Goal: Task Accomplishment & Management: Manage account settings

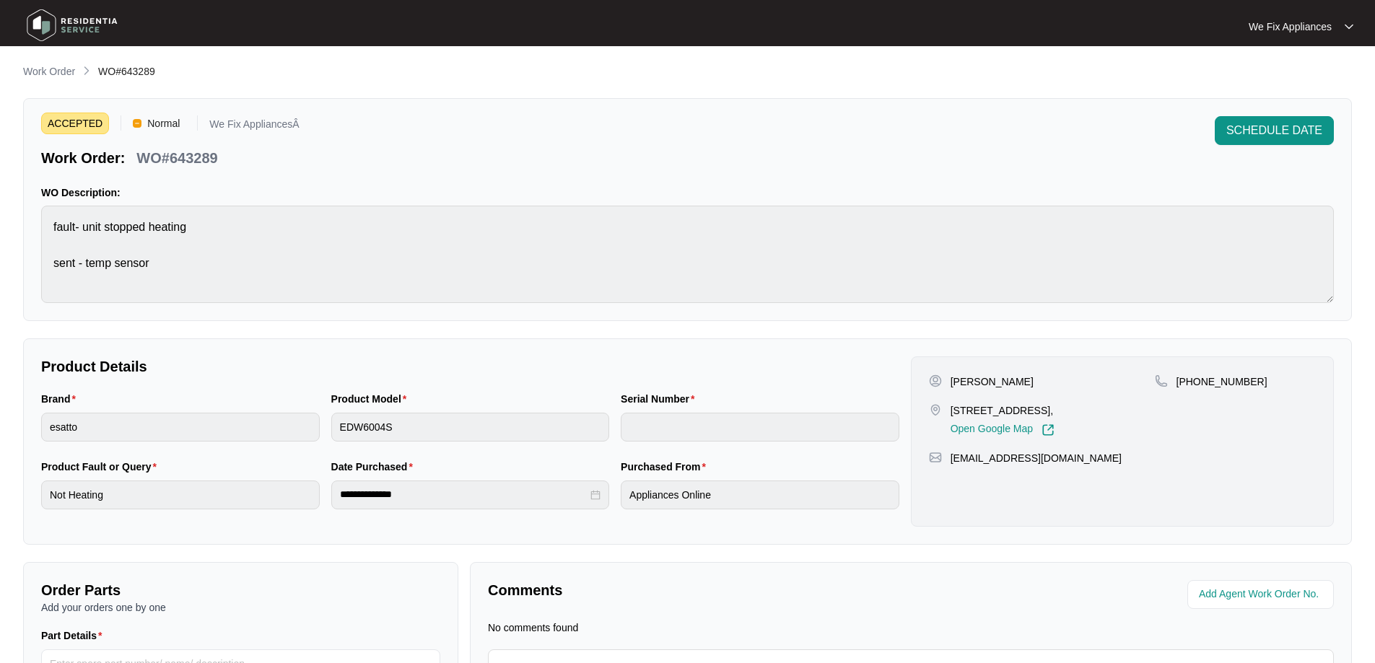
click at [72, 32] on img at bounding box center [72, 25] width 101 height 43
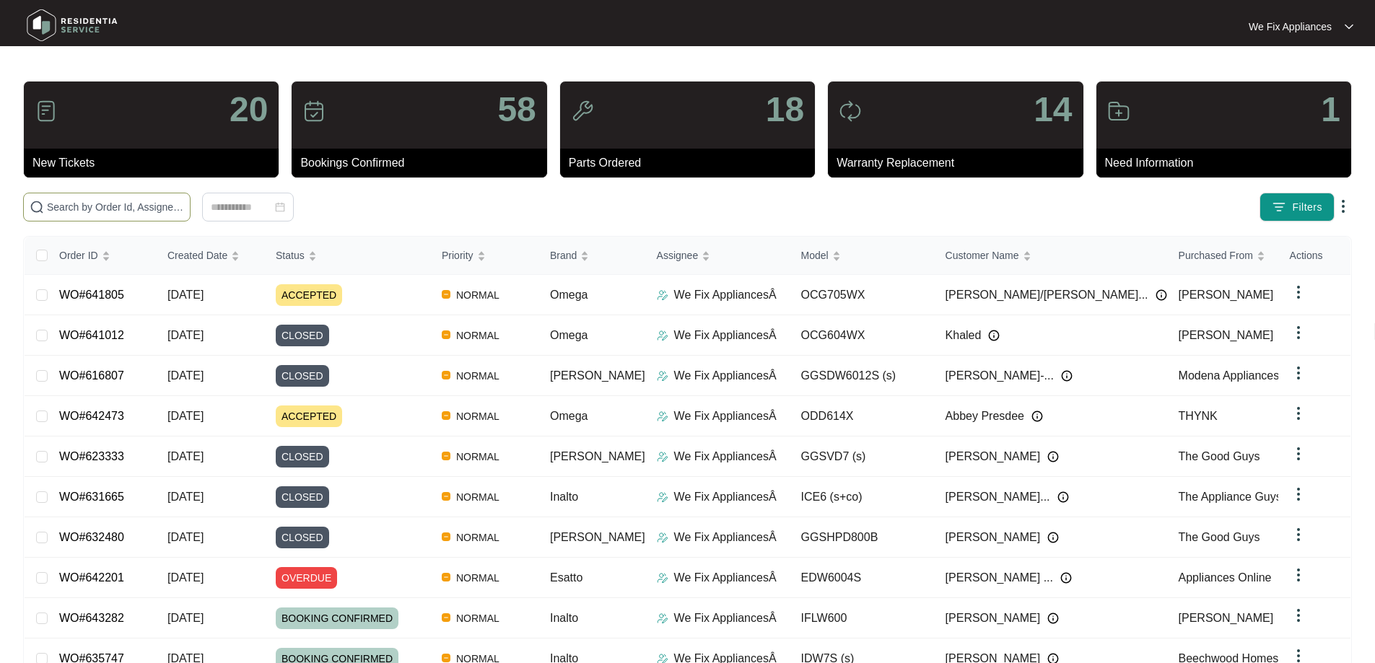
paste input "642890"
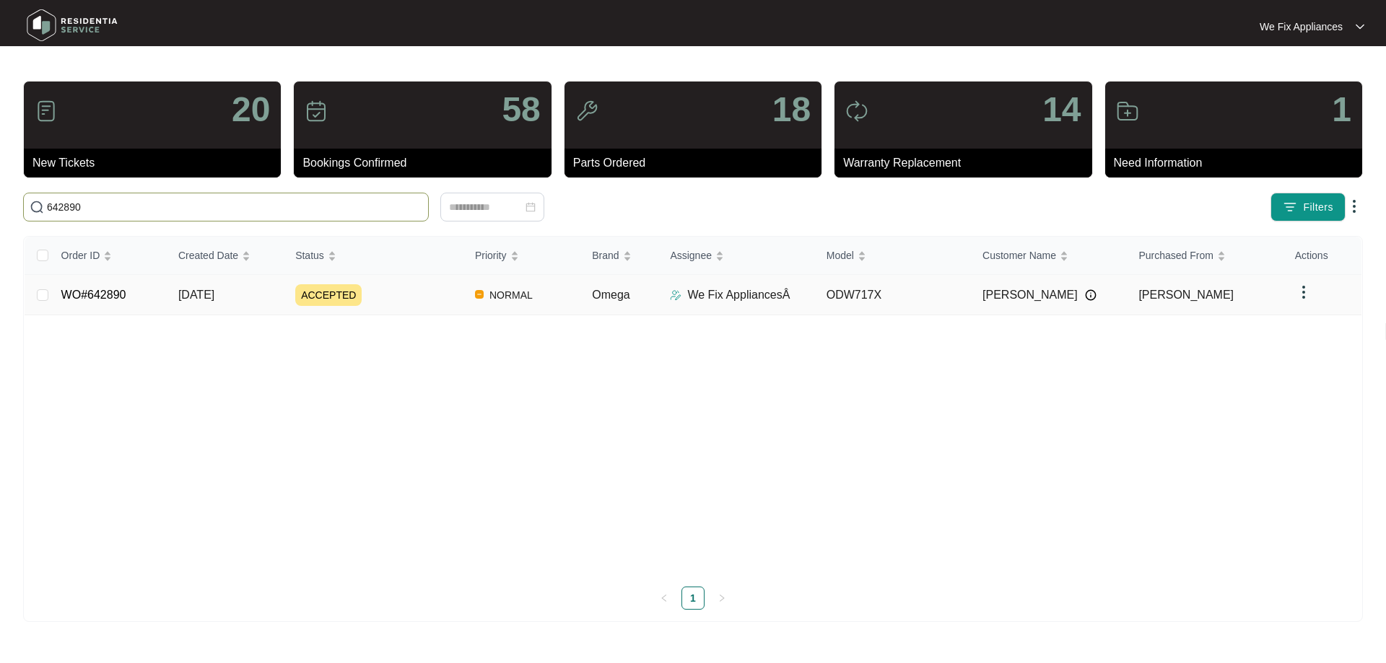
type input "642890"
click at [101, 294] on link "WO#642890" at bounding box center [93, 295] width 65 height 12
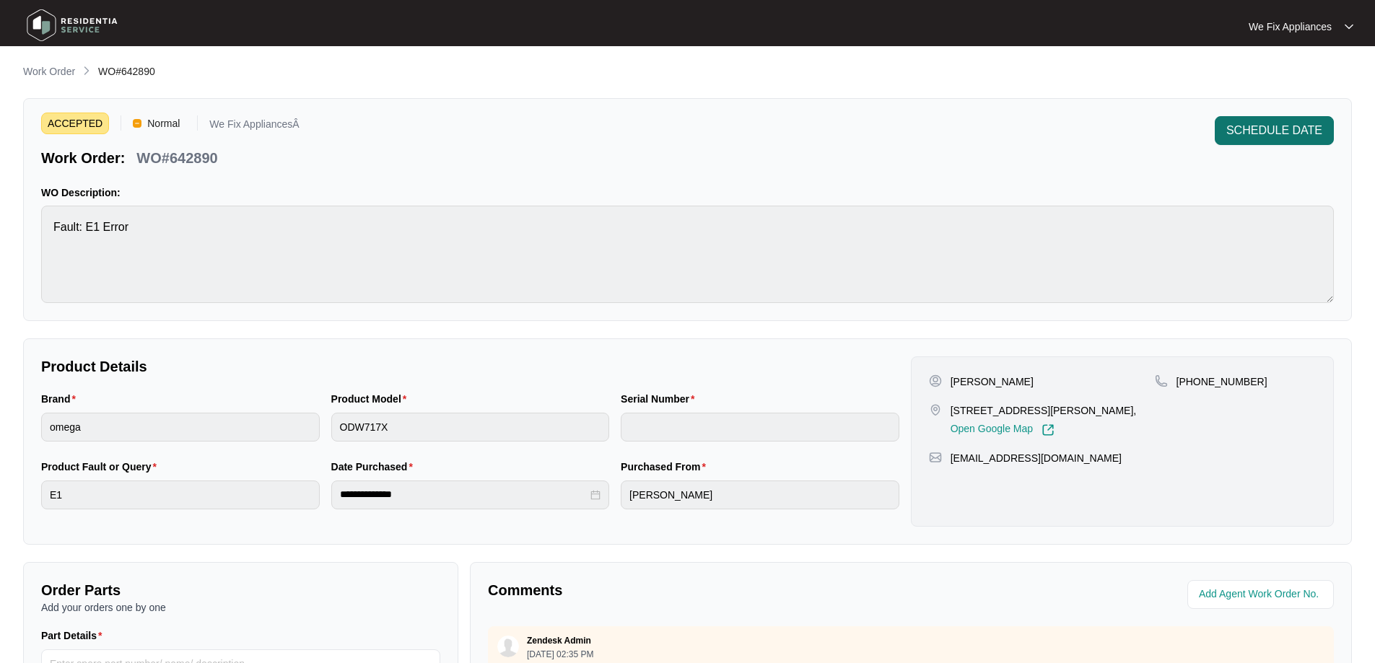
click at [1250, 138] on span "SCHEDULE DATE" at bounding box center [1275, 130] width 96 height 17
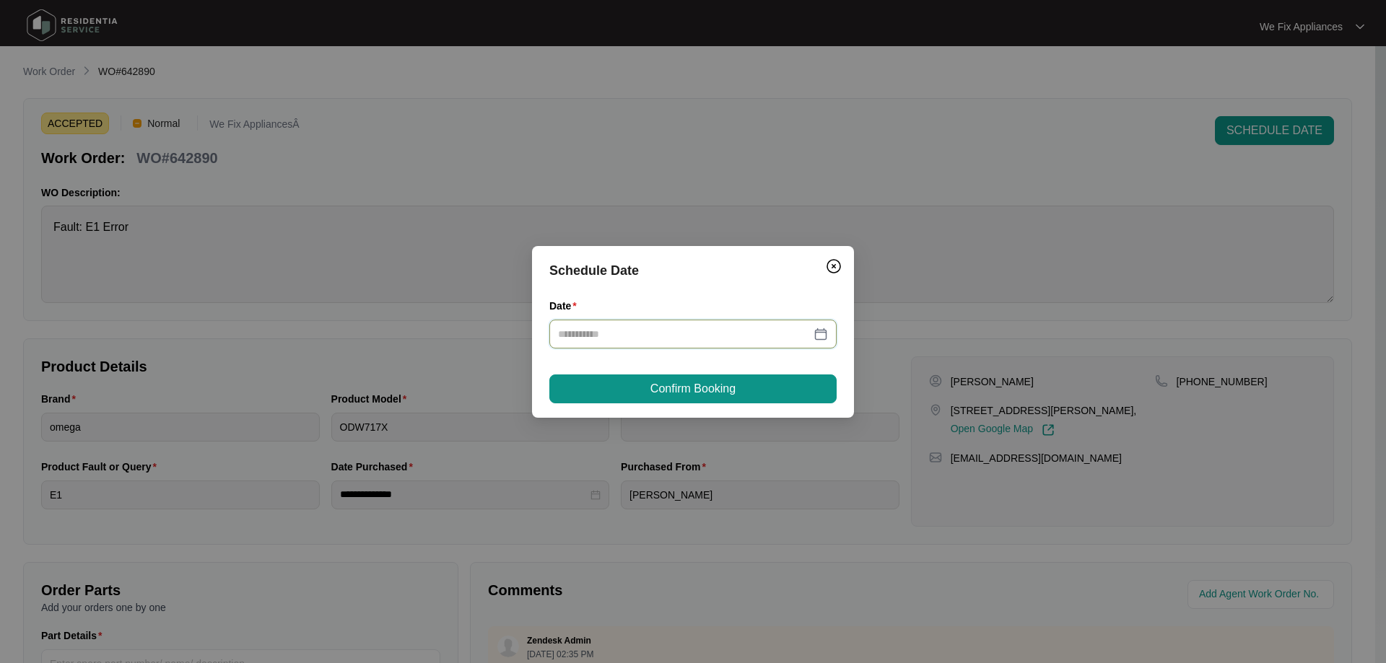
click at [675, 329] on input "Date" at bounding box center [684, 334] width 253 height 16
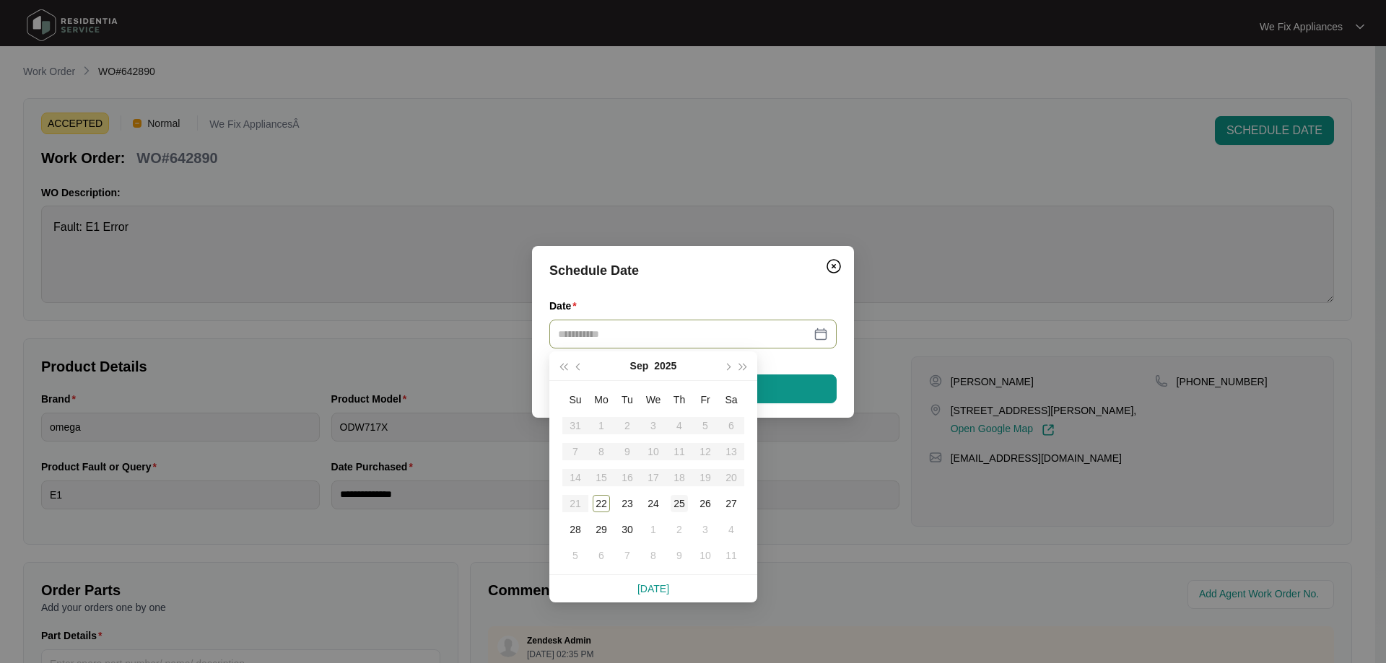
type input "**********"
click at [679, 505] on div "25" at bounding box center [679, 503] width 17 height 17
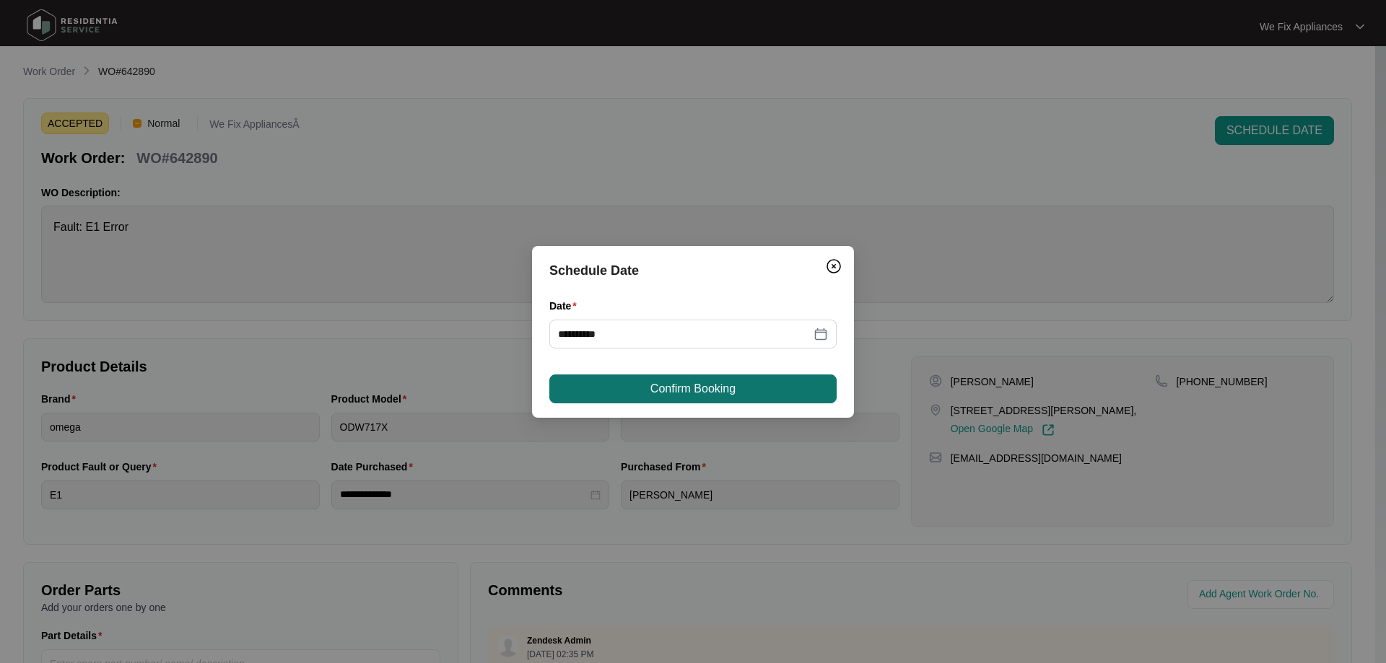
click at [708, 391] on span "Confirm Booking" at bounding box center [692, 388] width 85 height 17
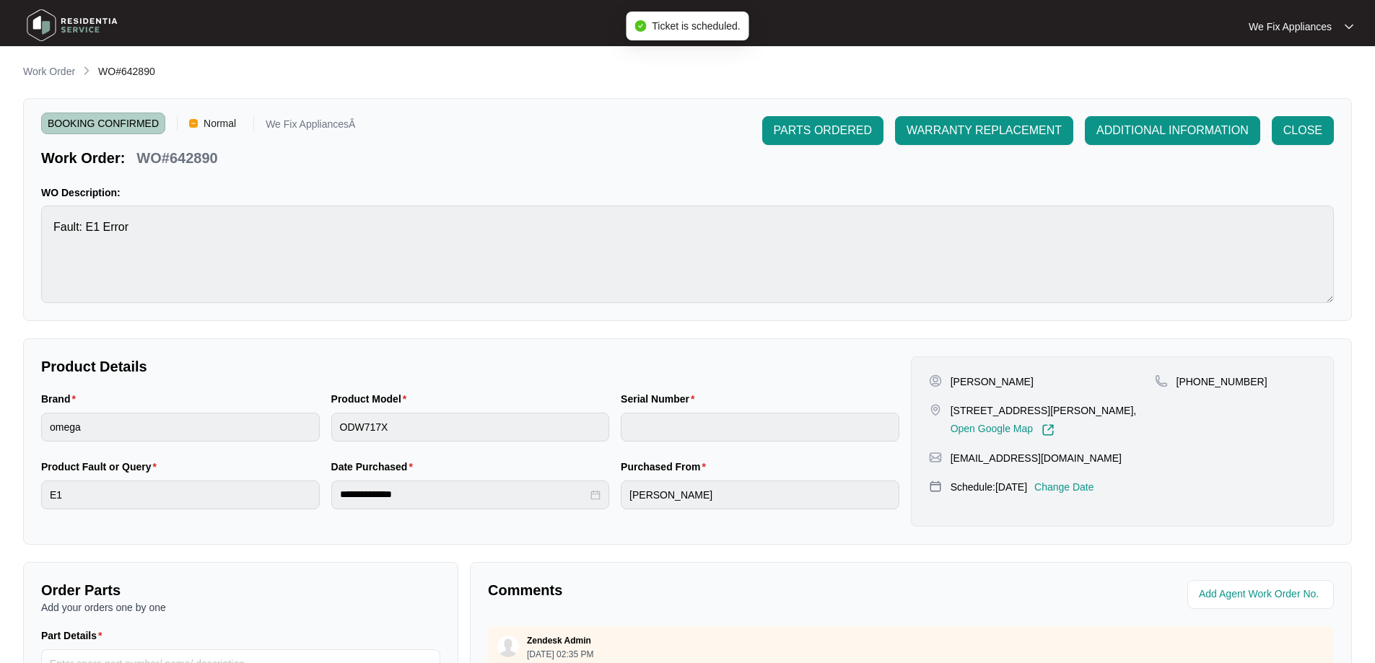
click at [89, 11] on img at bounding box center [72, 25] width 101 height 43
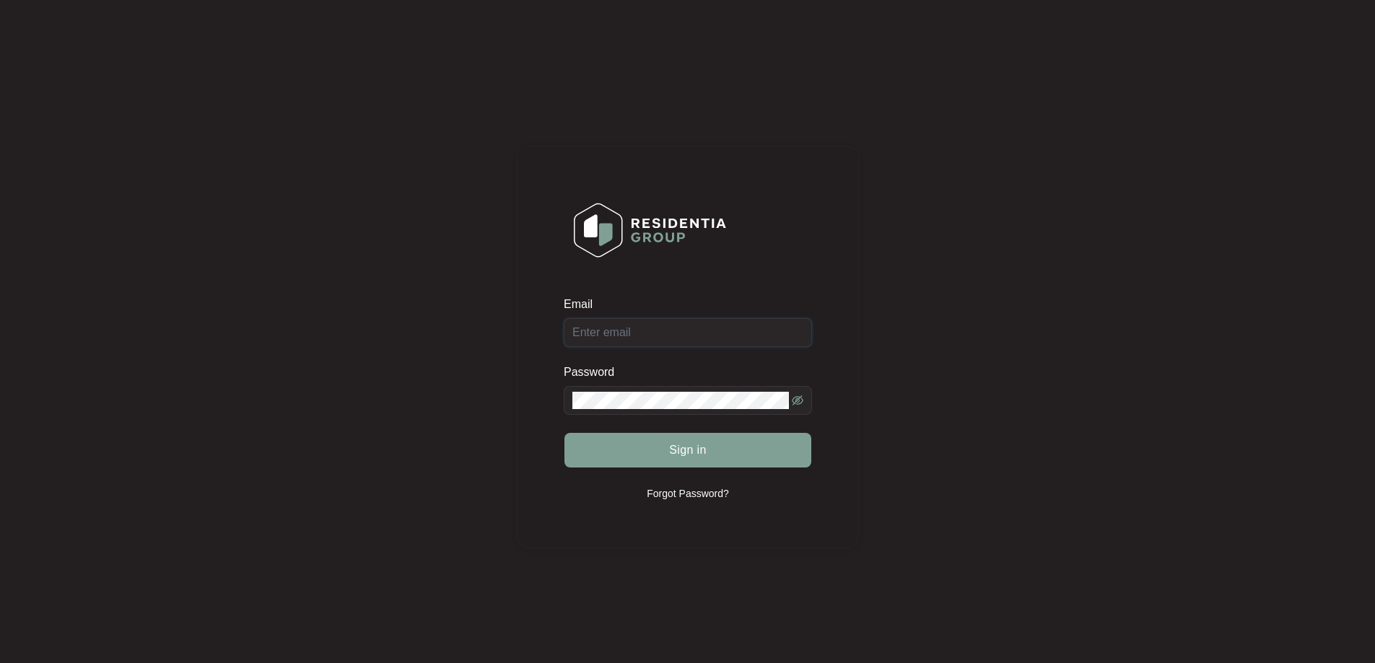
drag, startPoint x: 639, startPoint y: 319, endPoint x: 637, endPoint y: 329, distance: 10.2
click at [637, 329] on input "Email" at bounding box center [688, 332] width 248 height 29
type input "service@wefixappliances.com.au"
click at [689, 448] on span "Sign in" at bounding box center [688, 450] width 38 height 17
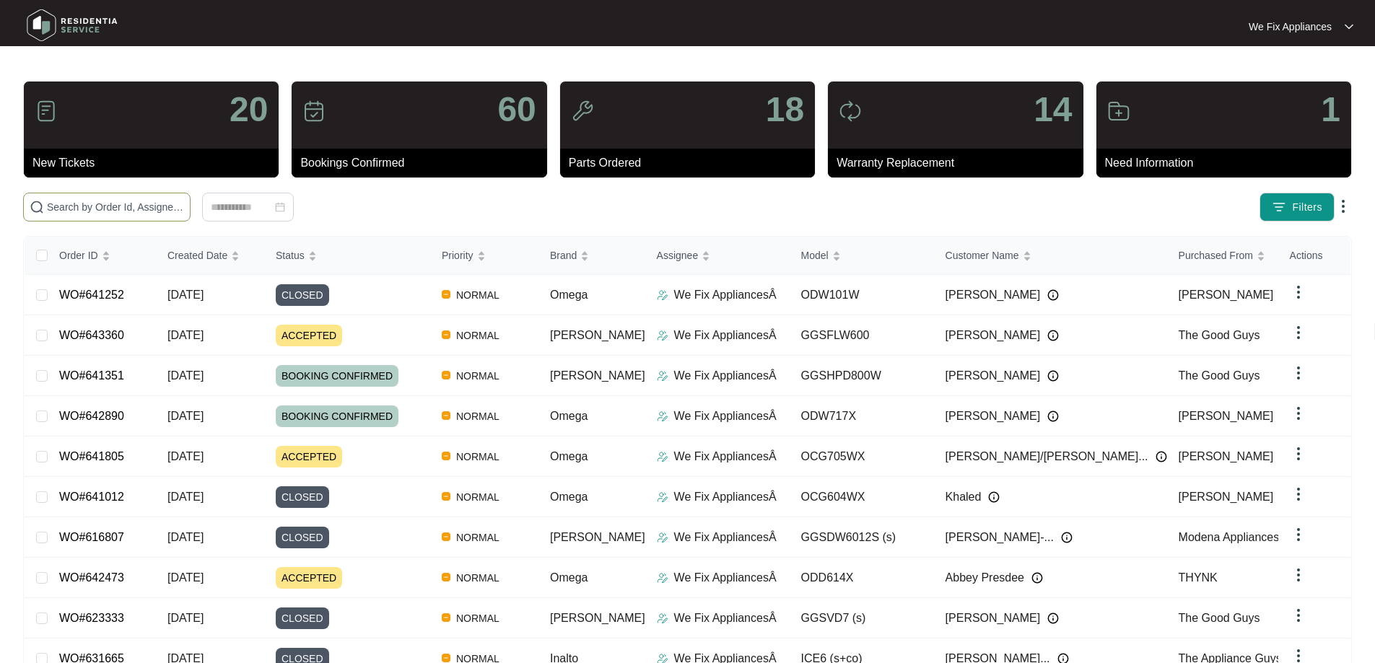
paste input "640083"
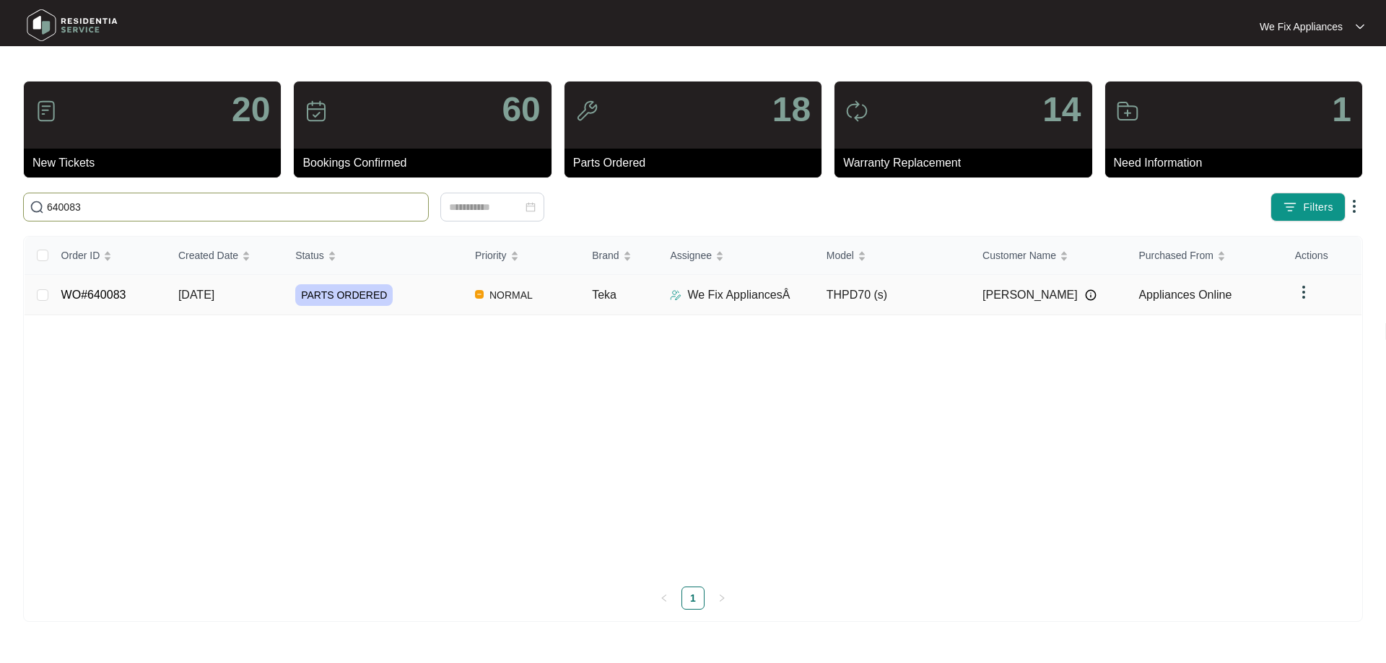
type input "640083"
click at [97, 305] on td "WO#640083" at bounding box center [108, 295] width 117 height 40
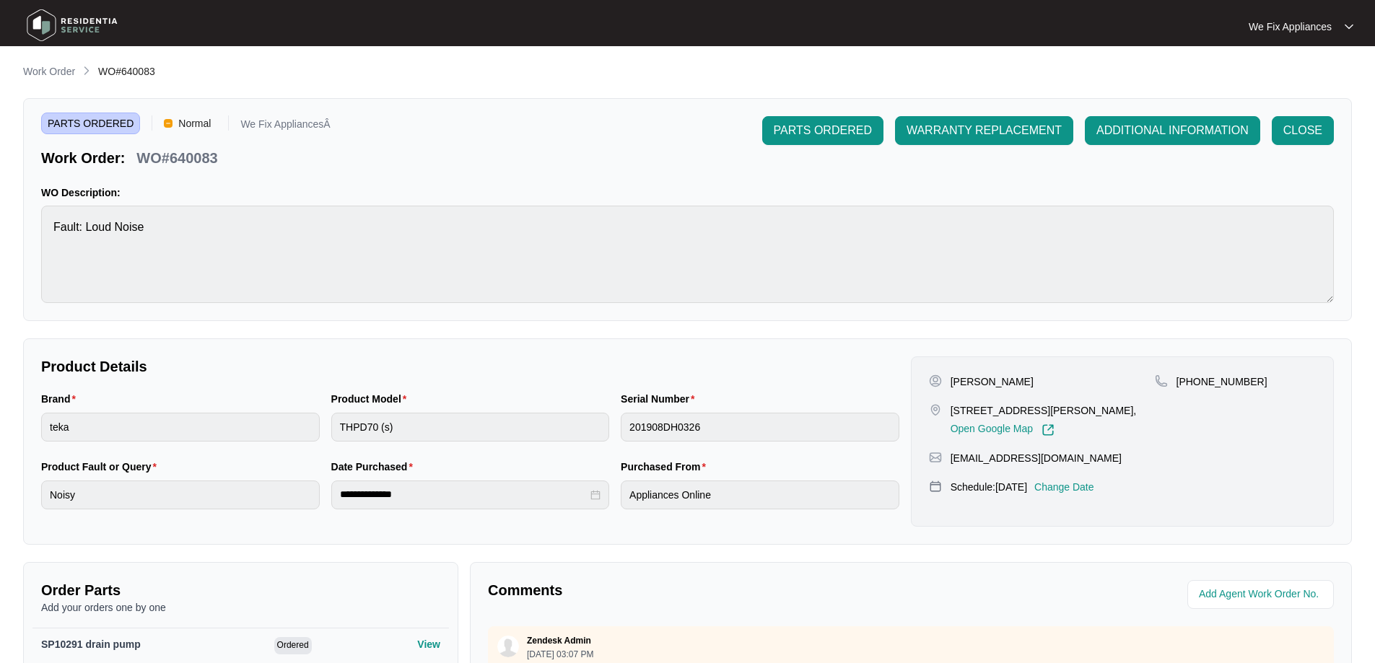
click at [1094, 484] on p "Change Date" at bounding box center [1065, 487] width 60 height 14
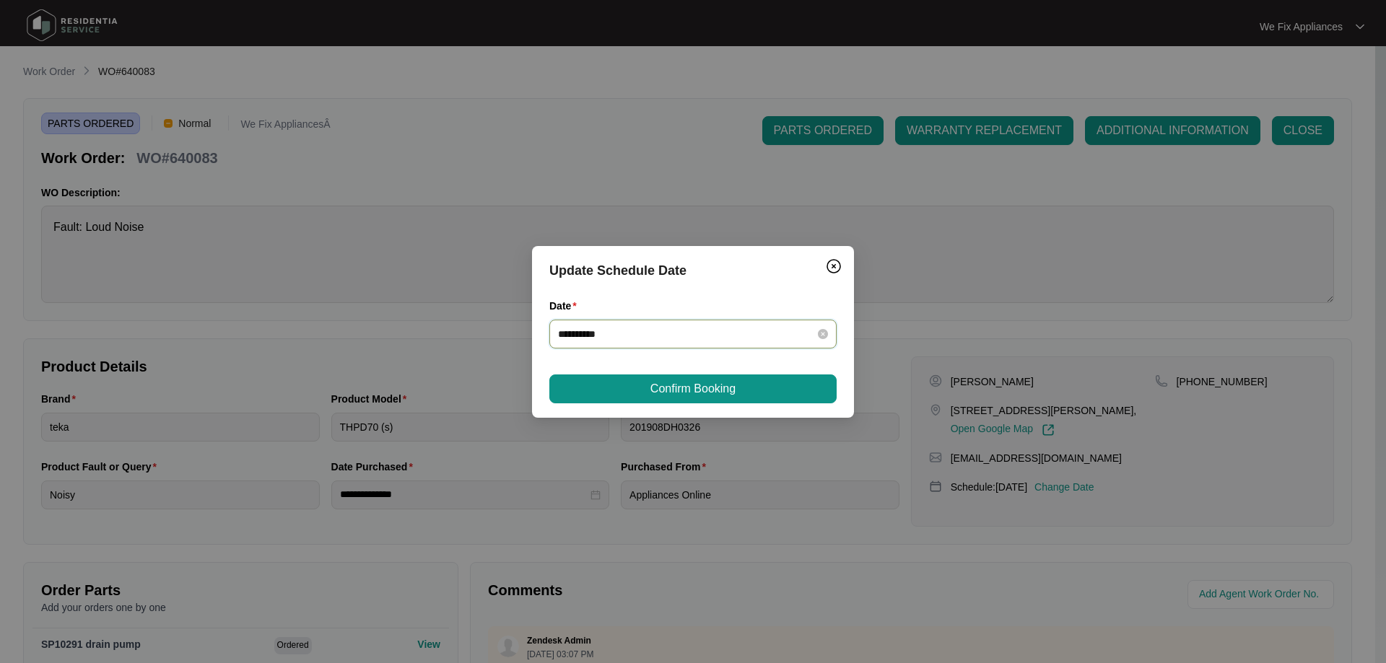
click at [655, 338] on input "**********" at bounding box center [684, 334] width 253 height 16
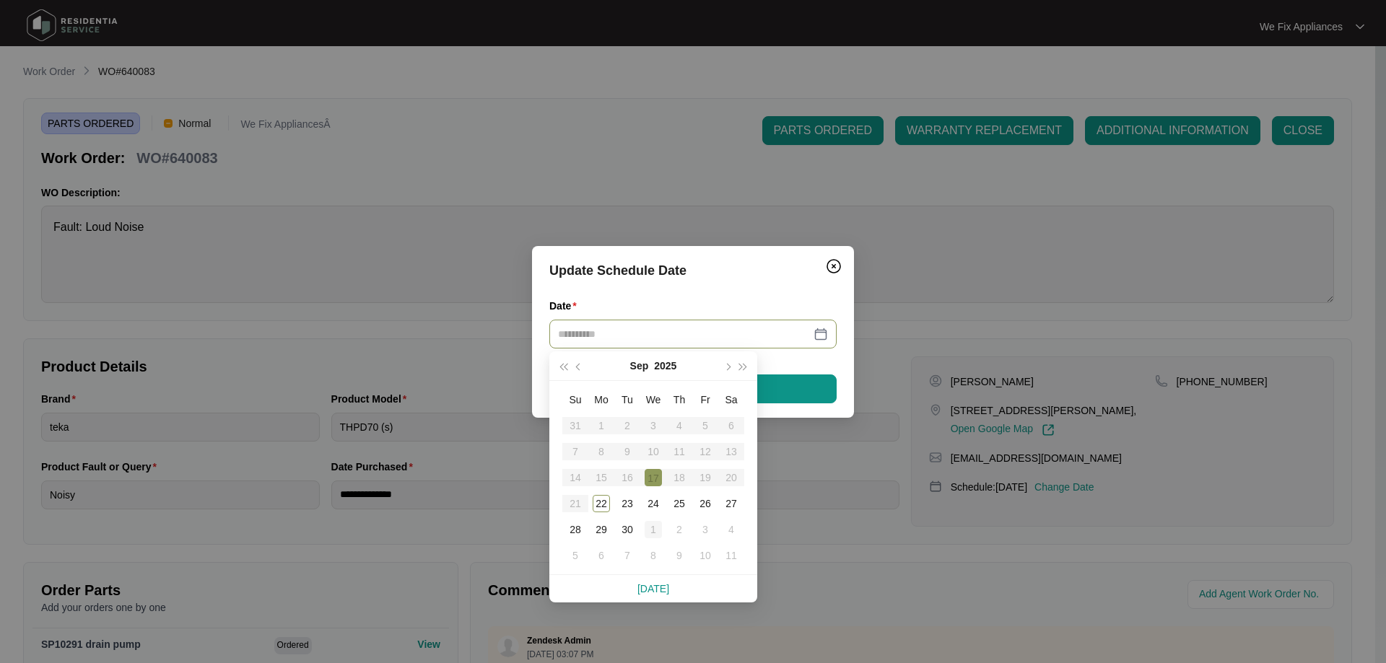
click at [651, 536] on div "1" at bounding box center [653, 529] width 17 height 17
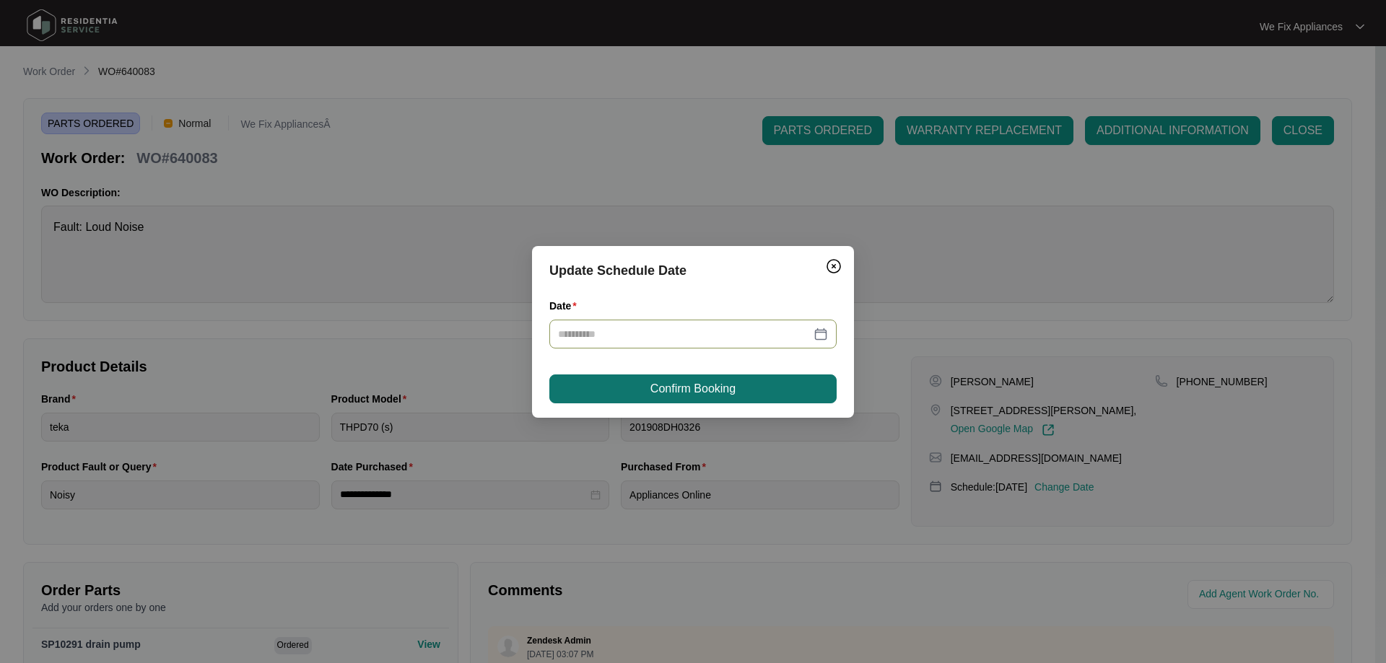
type input "**********"
click at [652, 387] on span "Confirm Booking" at bounding box center [692, 388] width 85 height 17
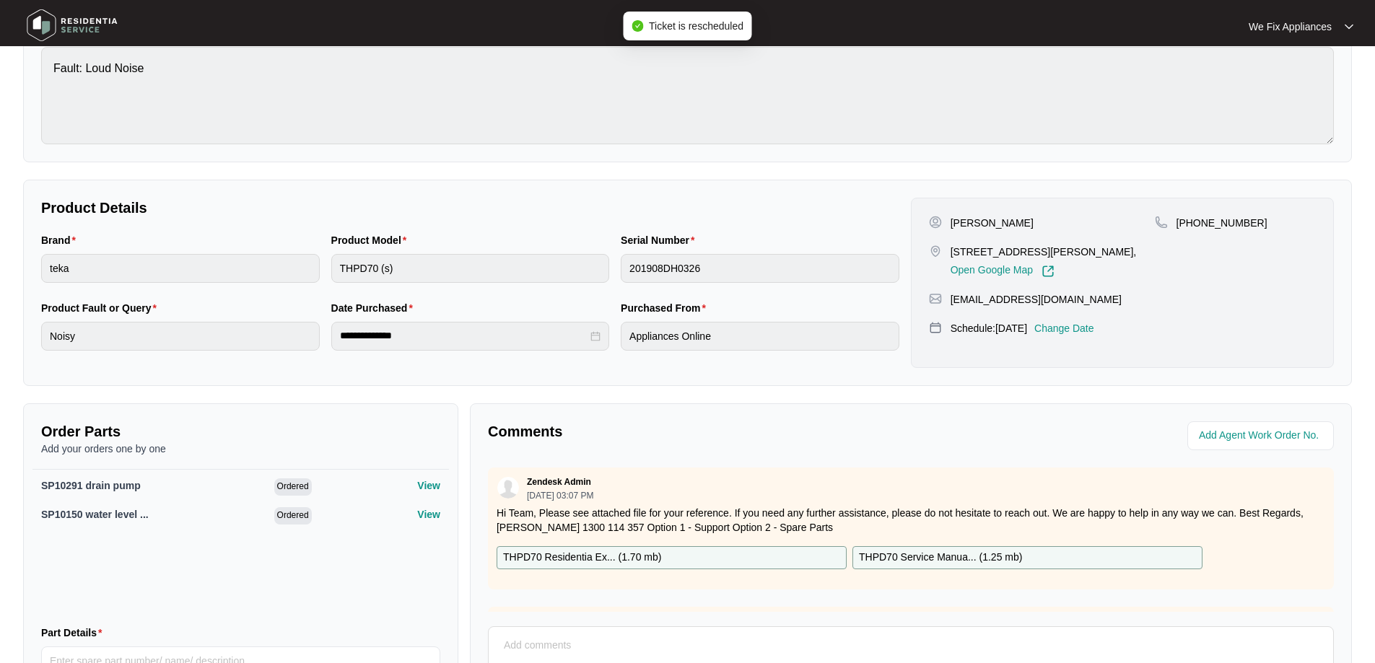
scroll to position [297, 0]
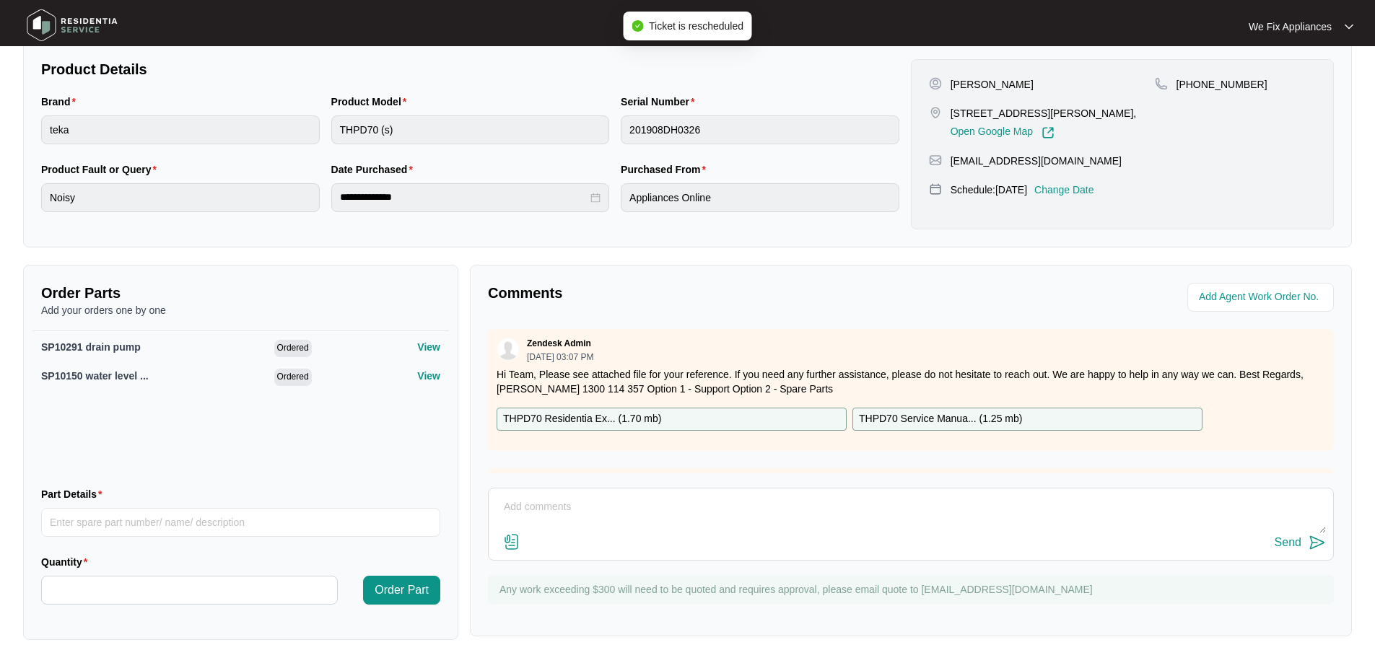
click at [646, 522] on textarea at bounding box center [911, 515] width 830 height 38
type textarea "Hi team just fyi- customer requested next week wednesday day off thank you."
click at [1286, 541] on div "Send" at bounding box center [1288, 542] width 27 height 13
click at [77, 41] on img at bounding box center [72, 25] width 101 height 43
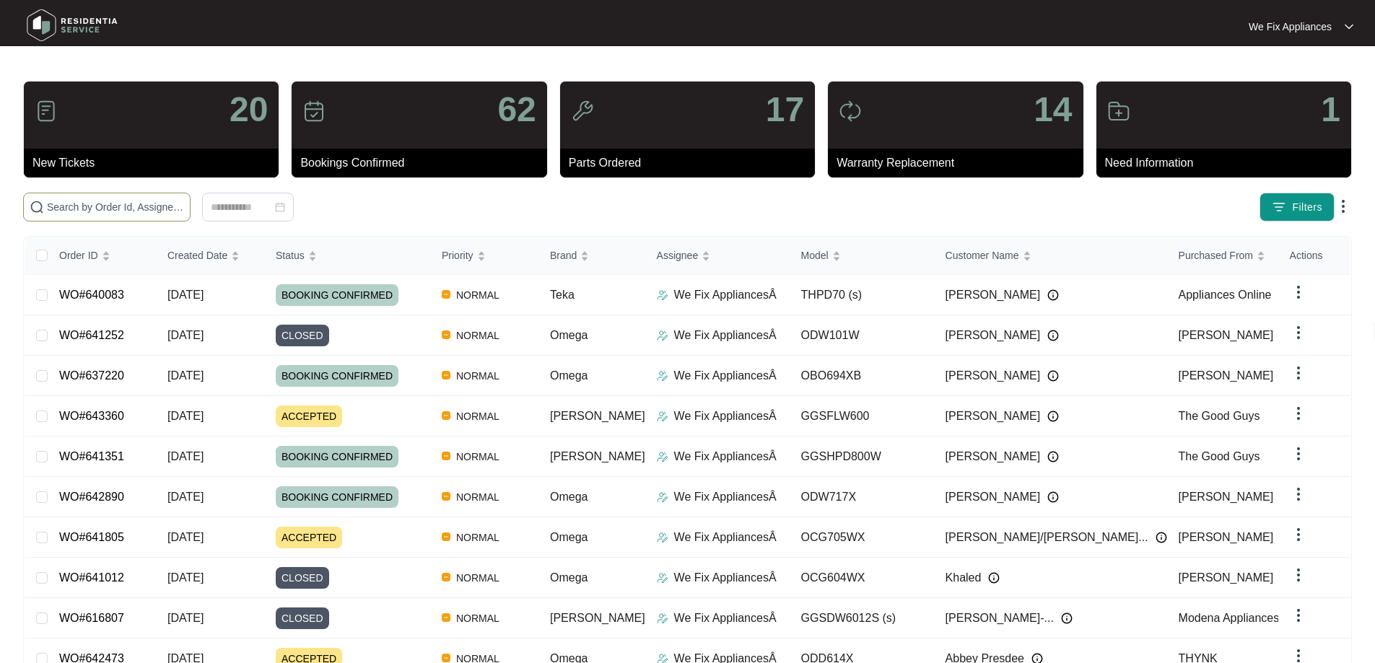
paste input "642976"
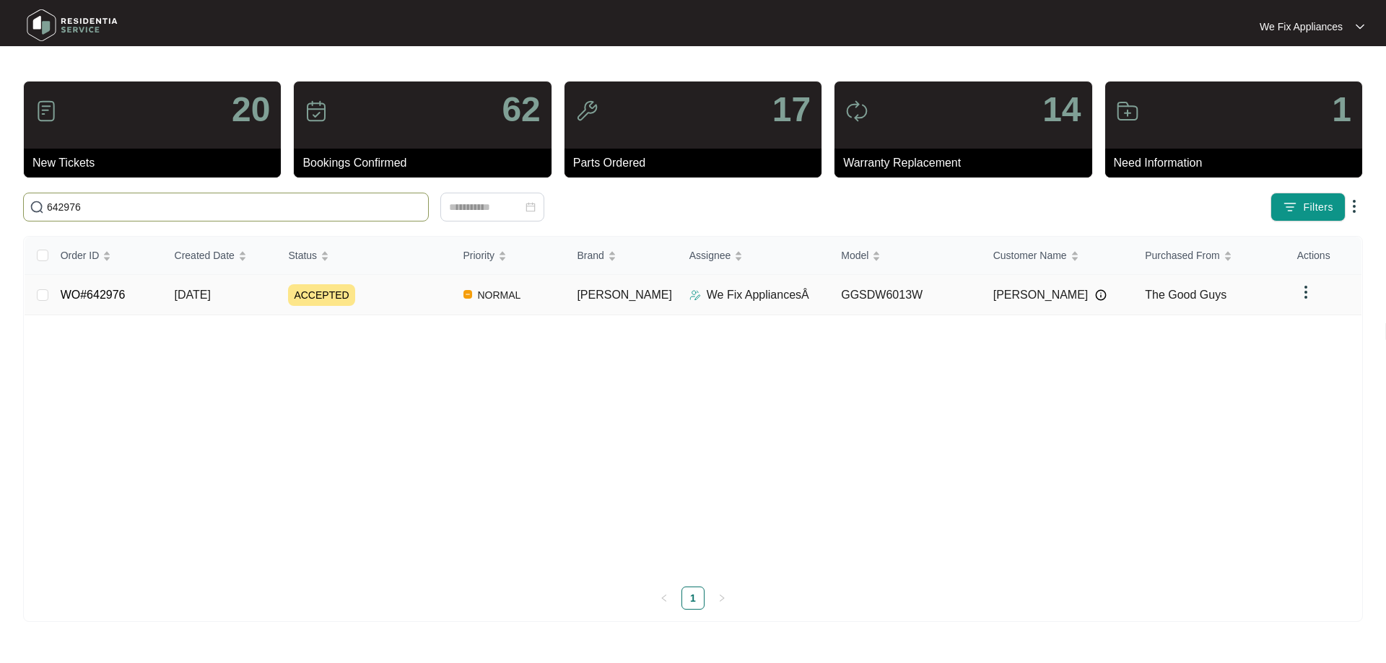
type input "642976"
click at [100, 289] on link "WO#642976" at bounding box center [93, 295] width 65 height 12
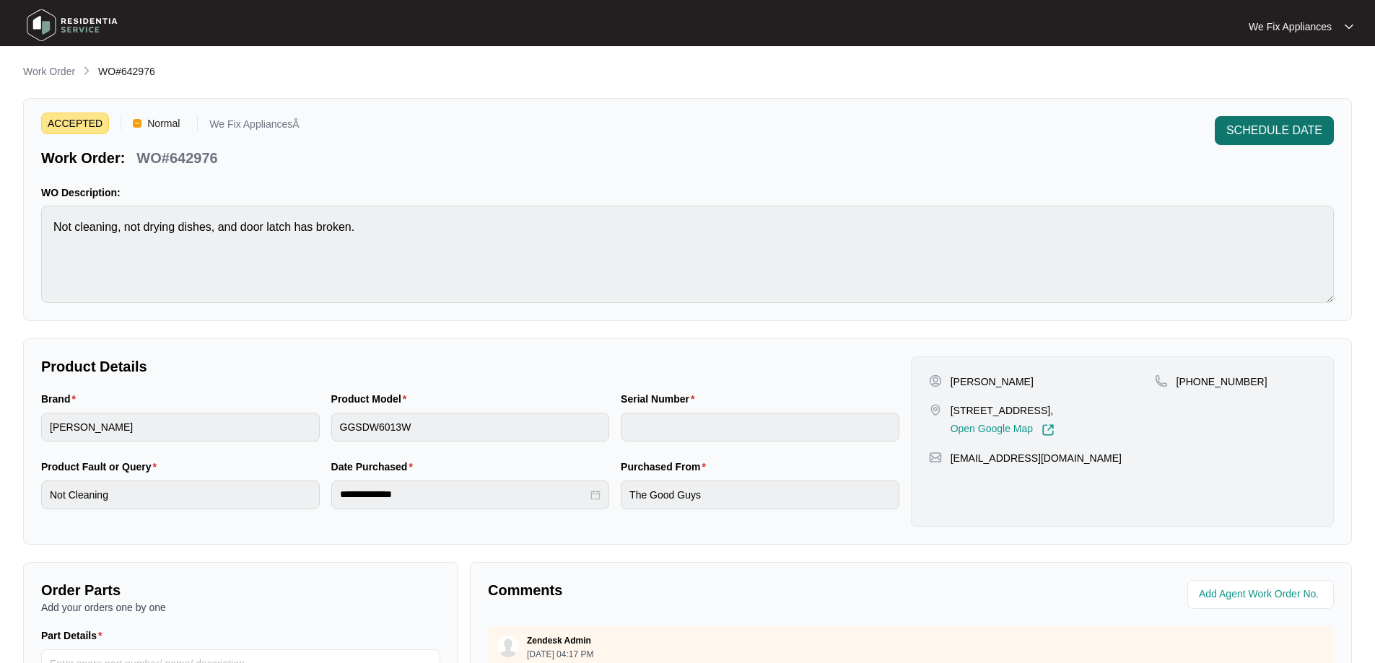
click at [1300, 131] on span "SCHEDULE DATE" at bounding box center [1275, 130] width 96 height 17
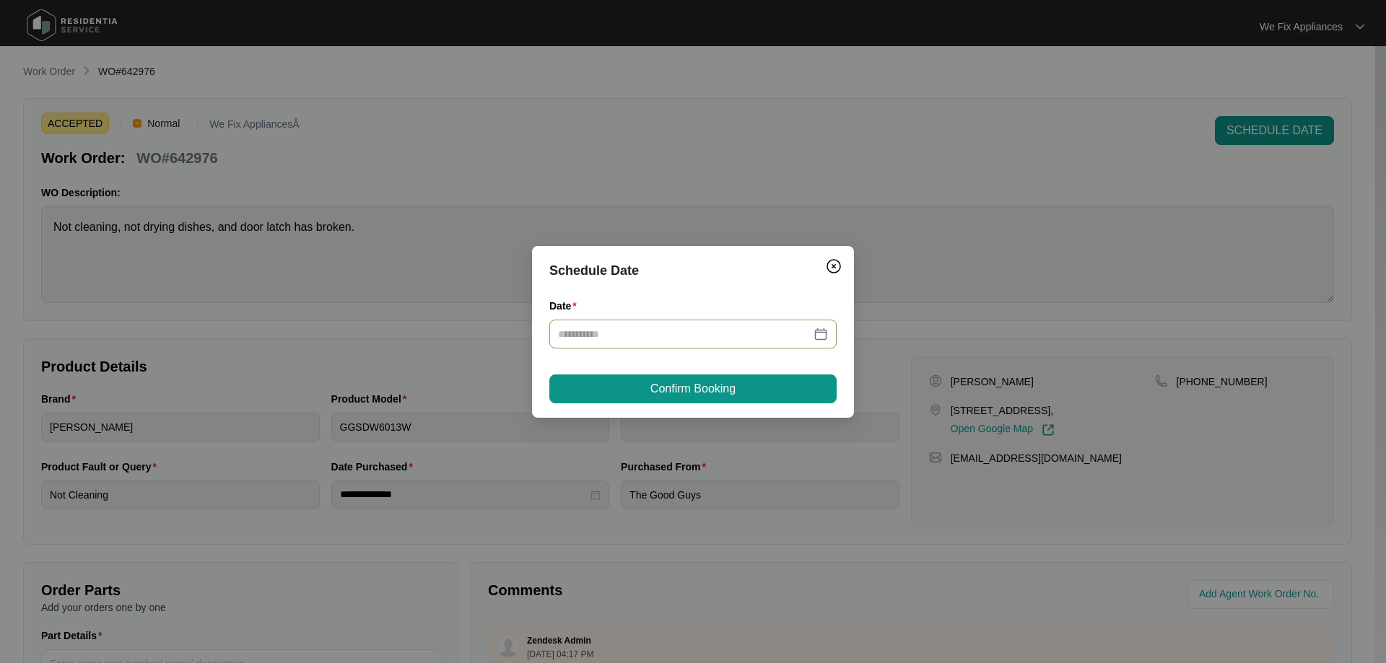
click at [687, 340] on input "Date" at bounding box center [684, 334] width 253 height 16
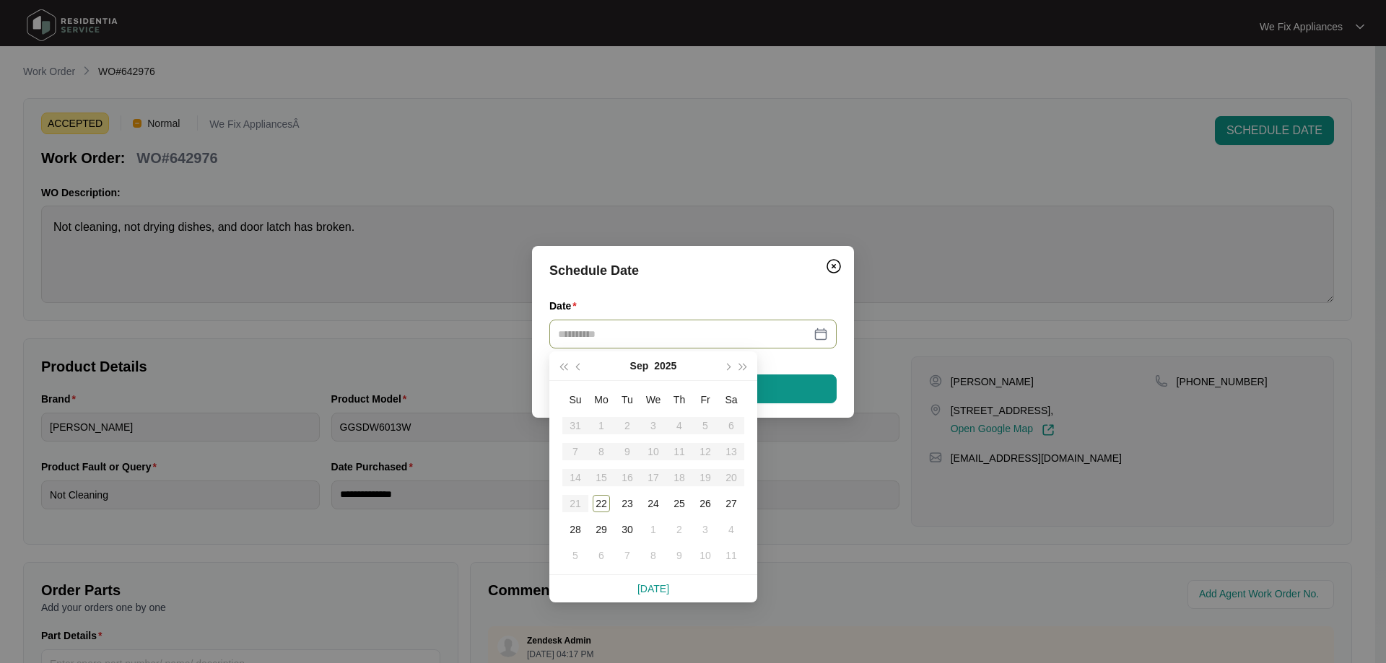
type input "**********"
click at [604, 528] on div "29" at bounding box center [601, 529] width 17 height 17
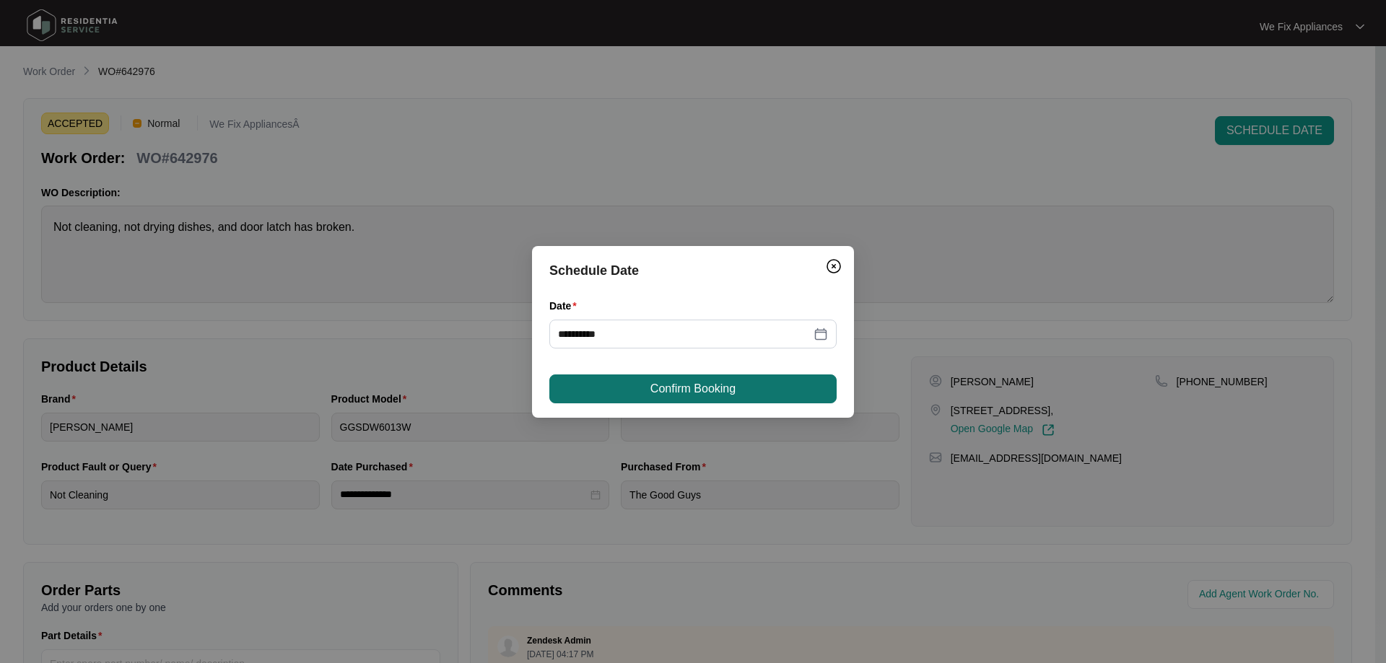
click at [710, 388] on span "Confirm Booking" at bounding box center [692, 388] width 85 height 17
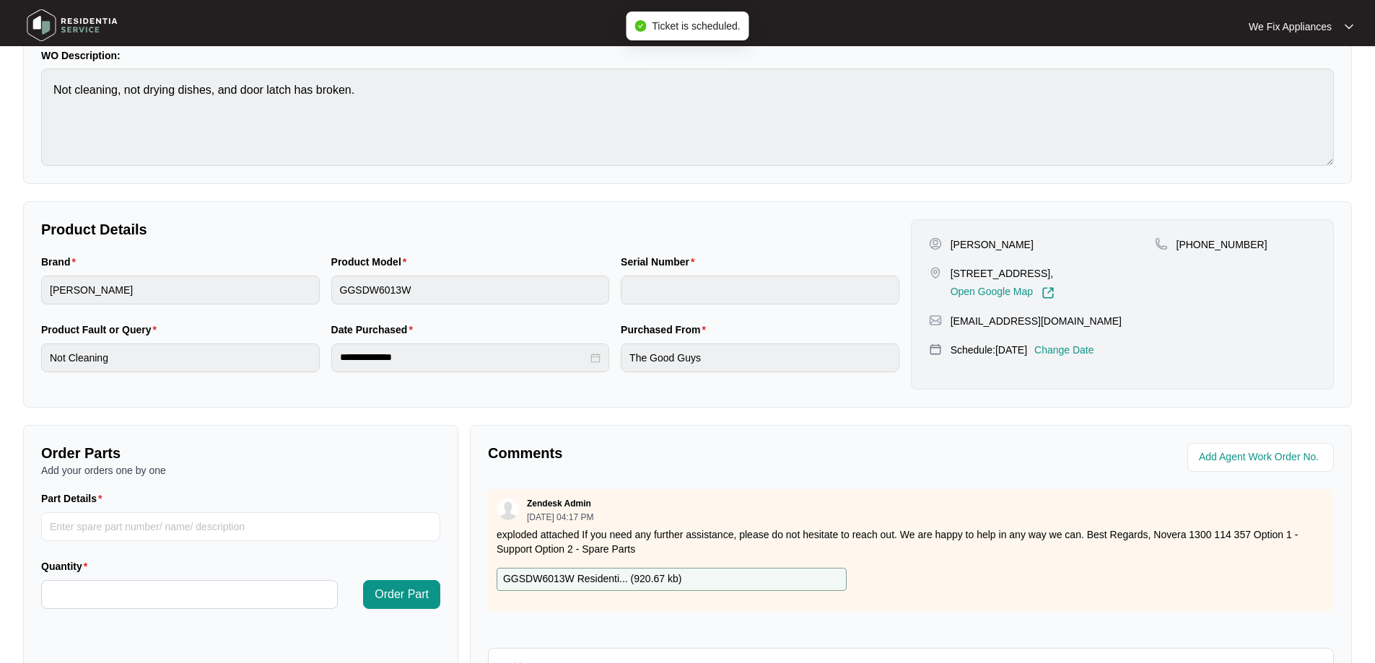
scroll to position [295, 0]
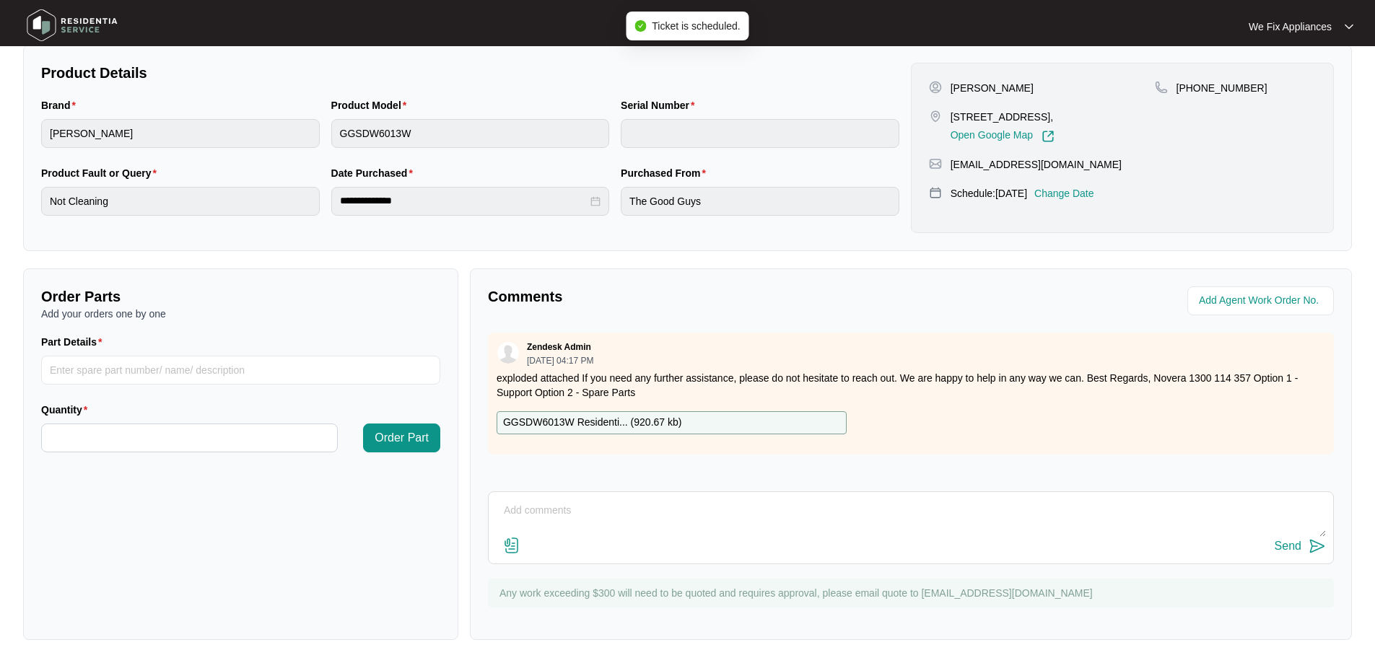
click at [669, 508] on textarea at bounding box center [911, 519] width 830 height 38
type textarea "c"
click at [1011, 515] on textarea "Hi team just fyi- customer wanted next week Monday thank you." at bounding box center [911, 519] width 830 height 38
type textarea "Hi team just fyi- customer wanted next week Monday thank you."
click at [1287, 547] on div "Send" at bounding box center [1288, 546] width 27 height 13
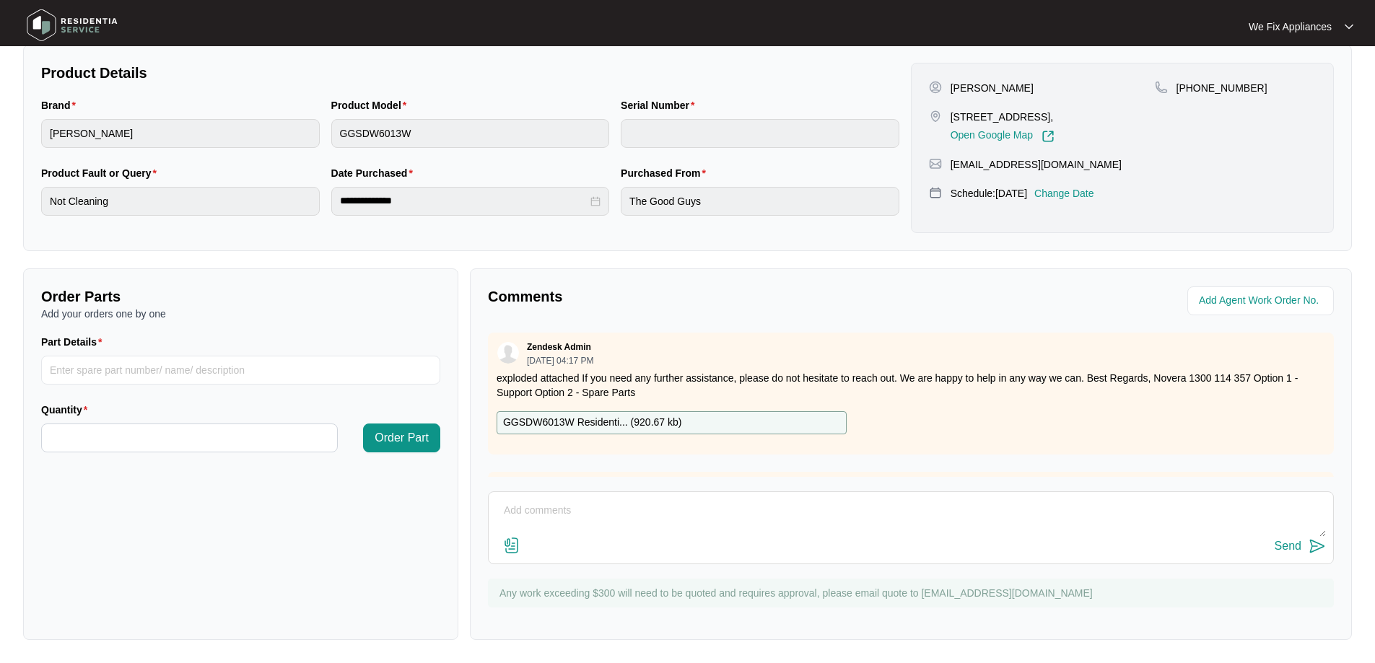
click at [101, 33] on img at bounding box center [72, 25] width 101 height 43
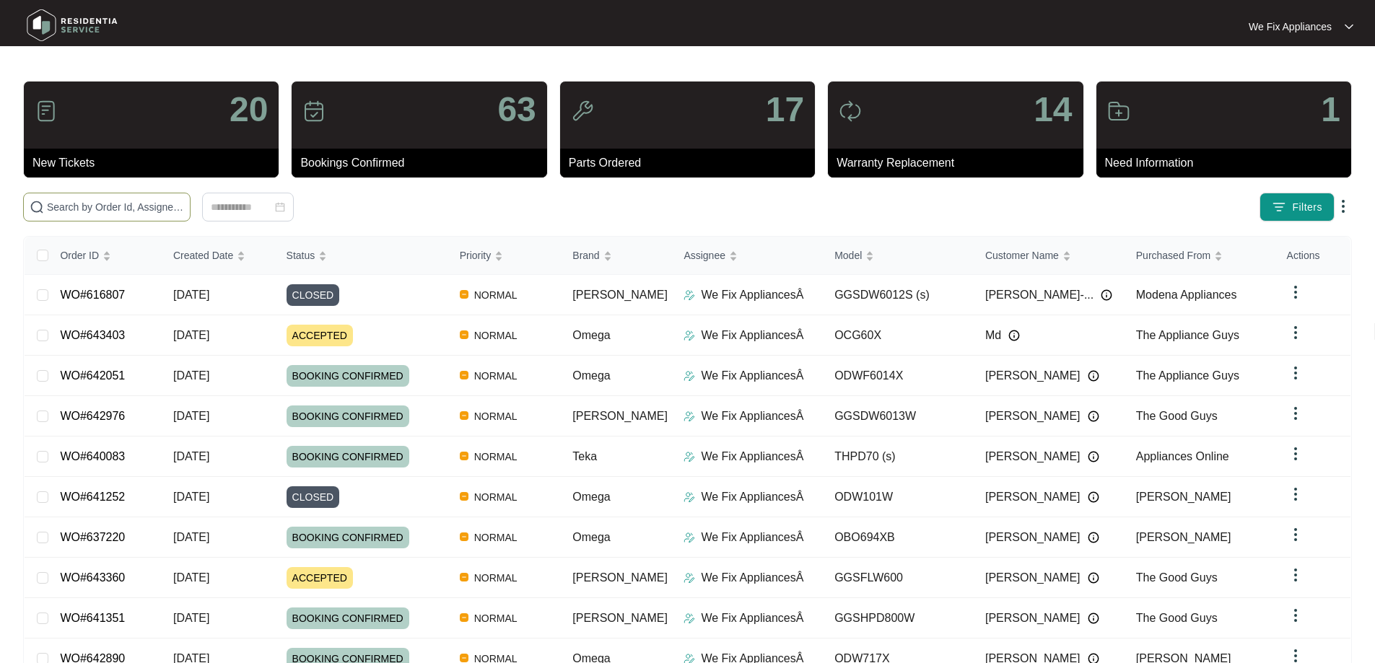
paste input "643403"
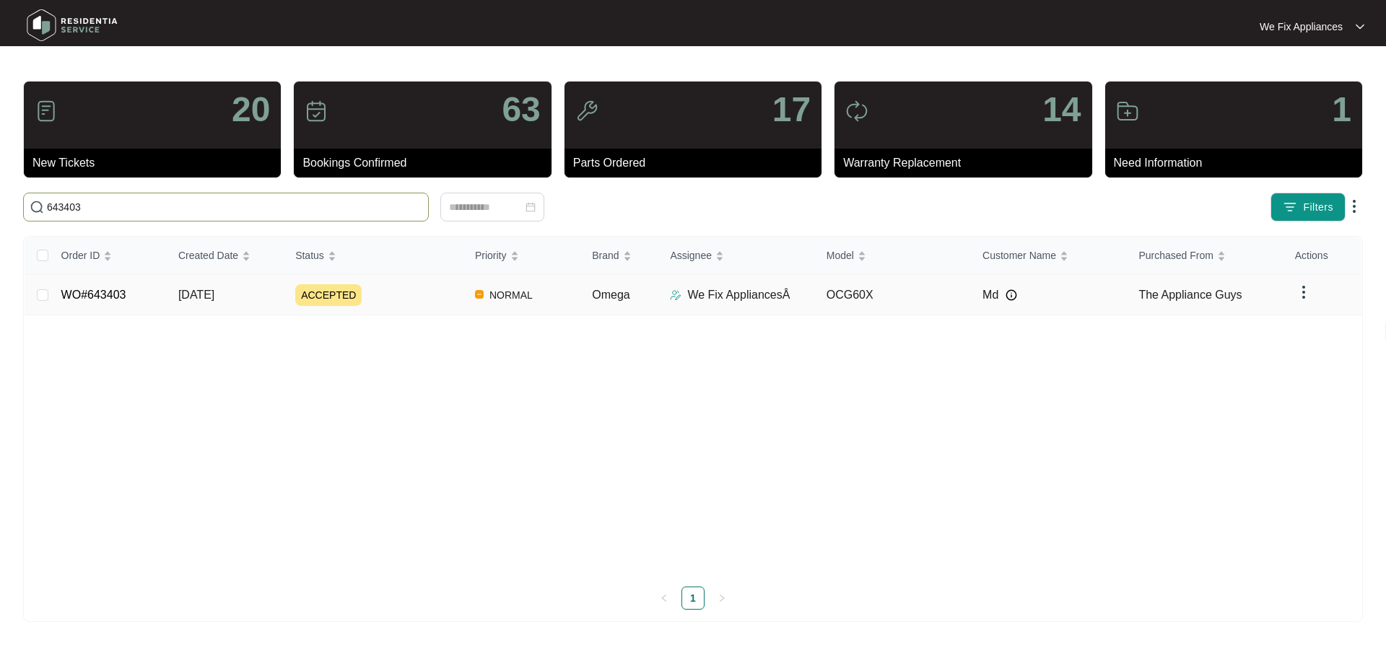
type input "643403"
click at [110, 295] on link "WO#643403" at bounding box center [93, 295] width 65 height 12
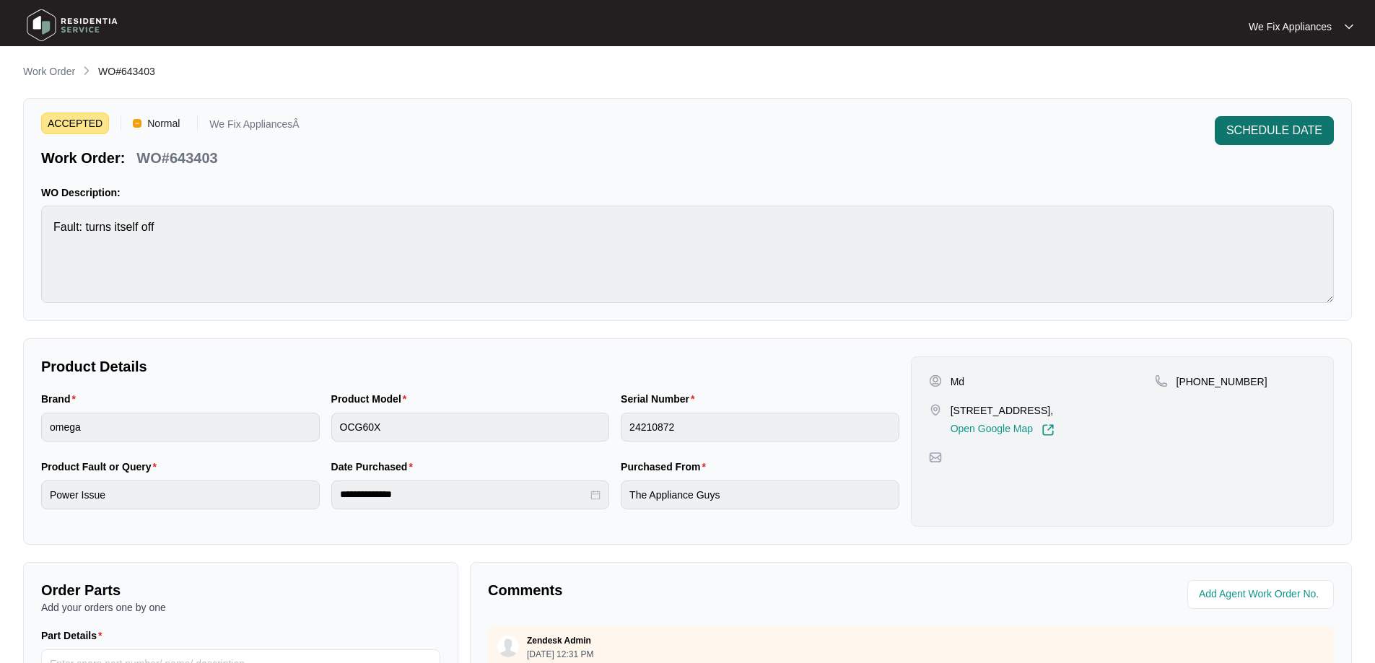
click at [1280, 121] on button "SCHEDULE DATE" at bounding box center [1274, 130] width 119 height 29
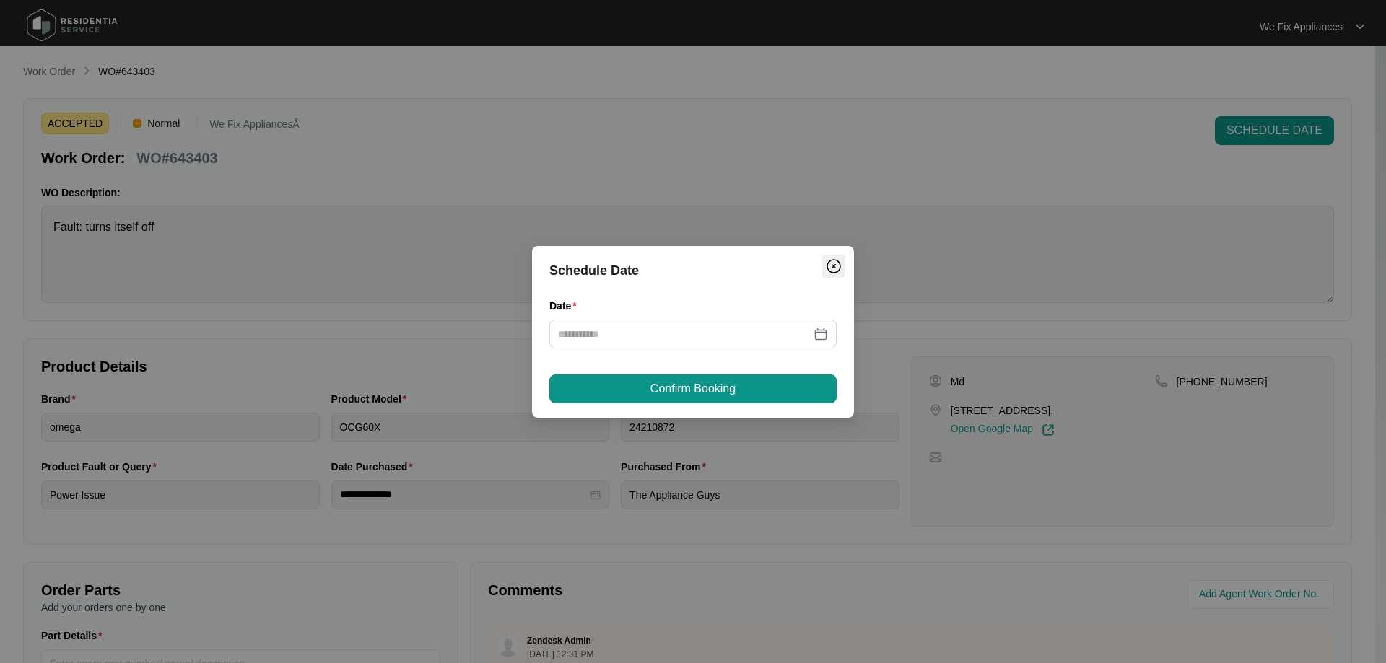
click at [835, 272] on img "Close" at bounding box center [833, 266] width 17 height 17
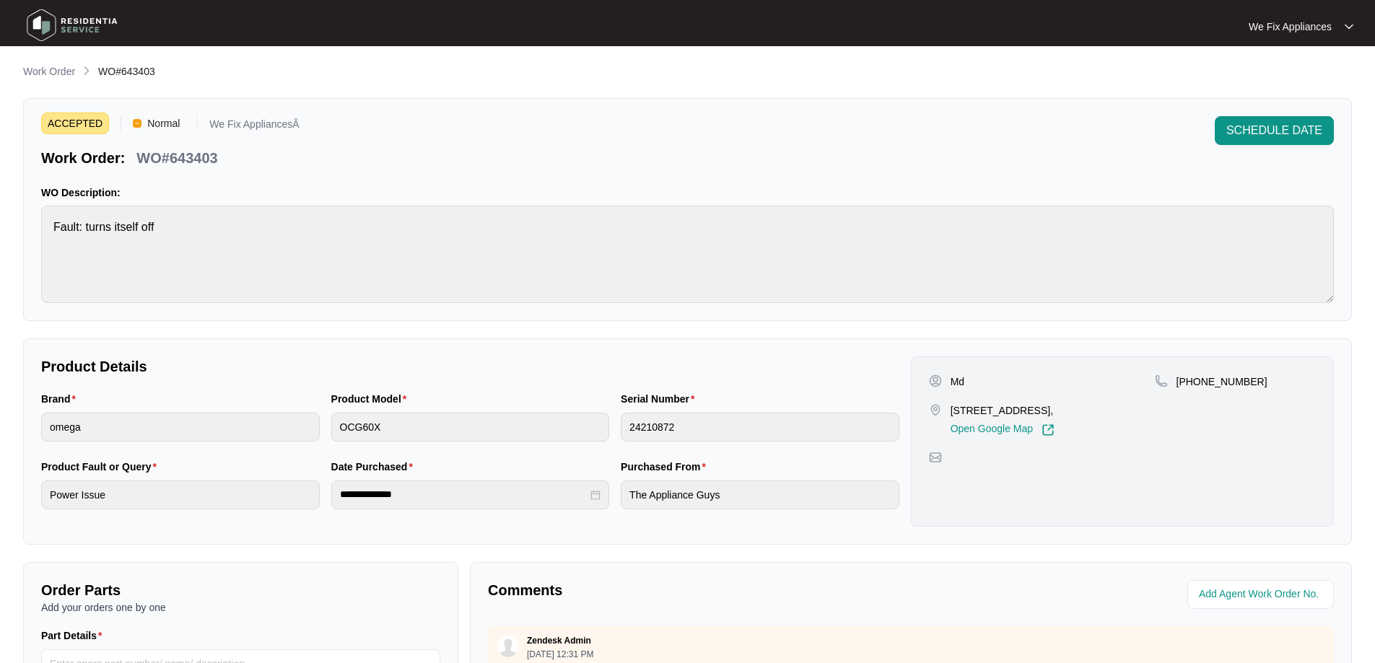
scroll to position [295, 0]
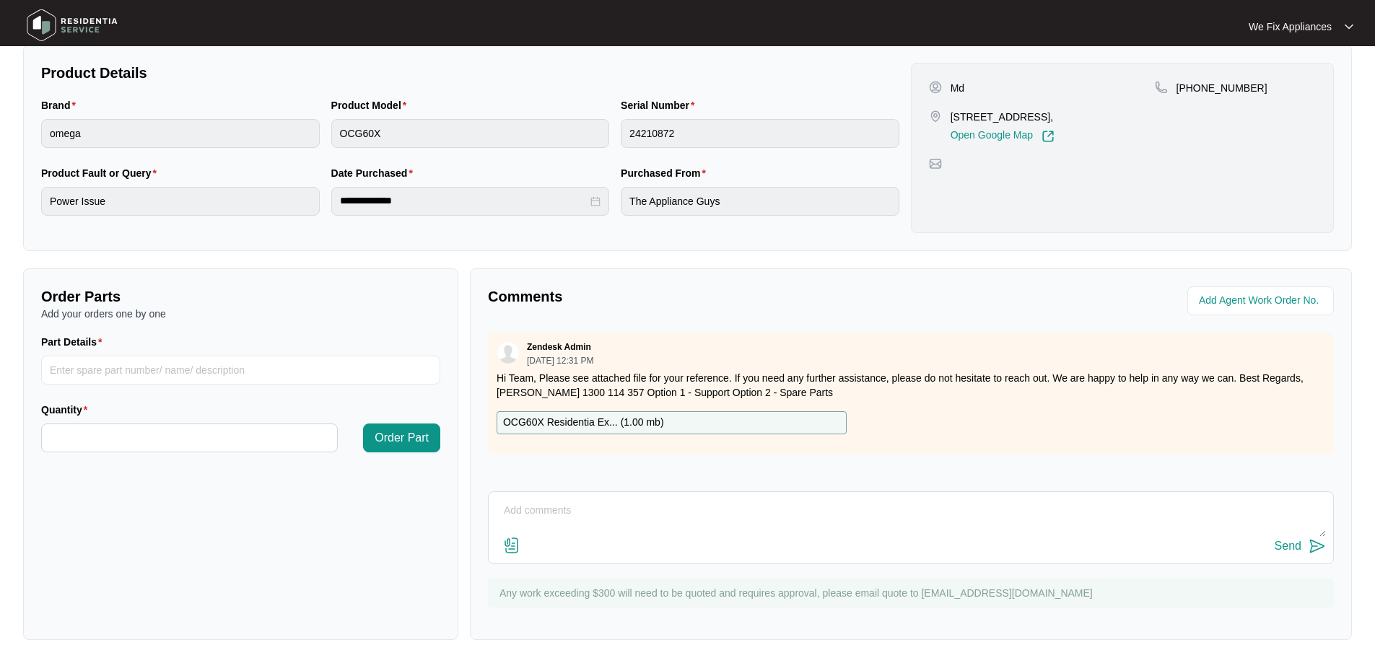
click at [544, 524] on textarea at bounding box center [911, 519] width 830 height 38
type textarea "Hi team, left message for customer to call us back thank you."
click at [1287, 537] on button "Send" at bounding box center [1300, 546] width 51 height 19
click at [90, 23] on img at bounding box center [72, 25] width 101 height 43
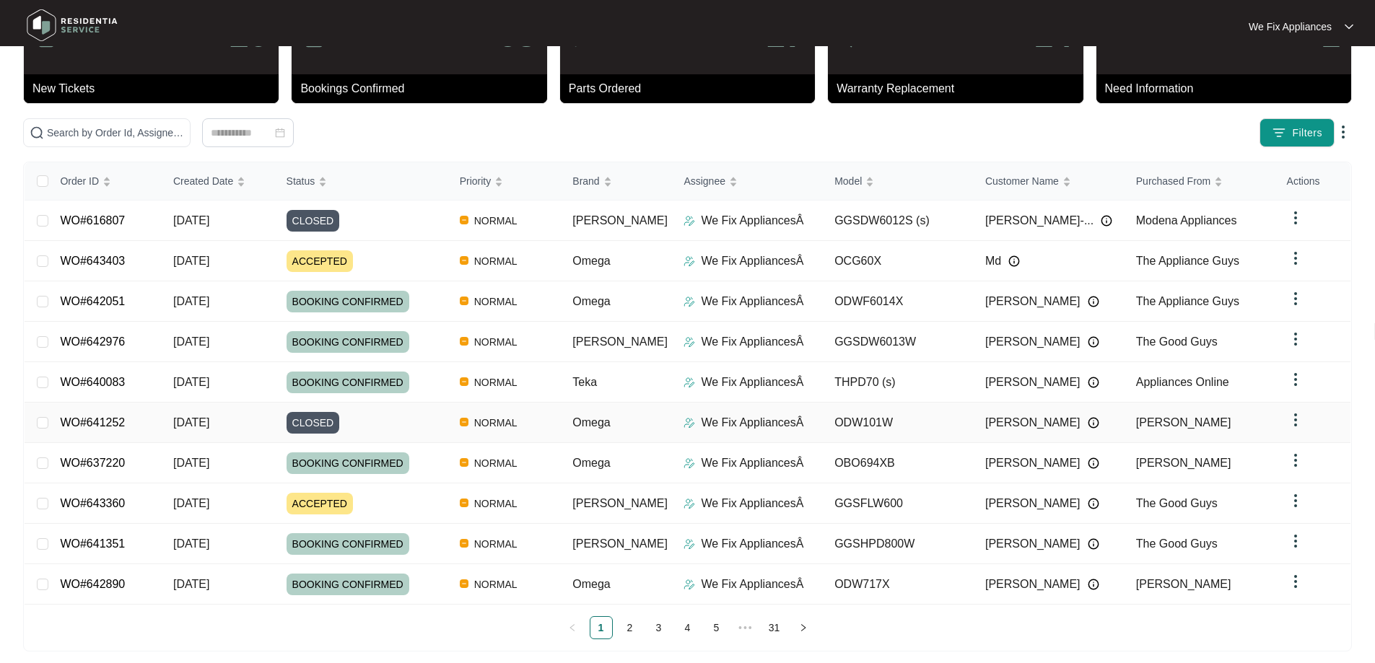
scroll to position [79, 0]
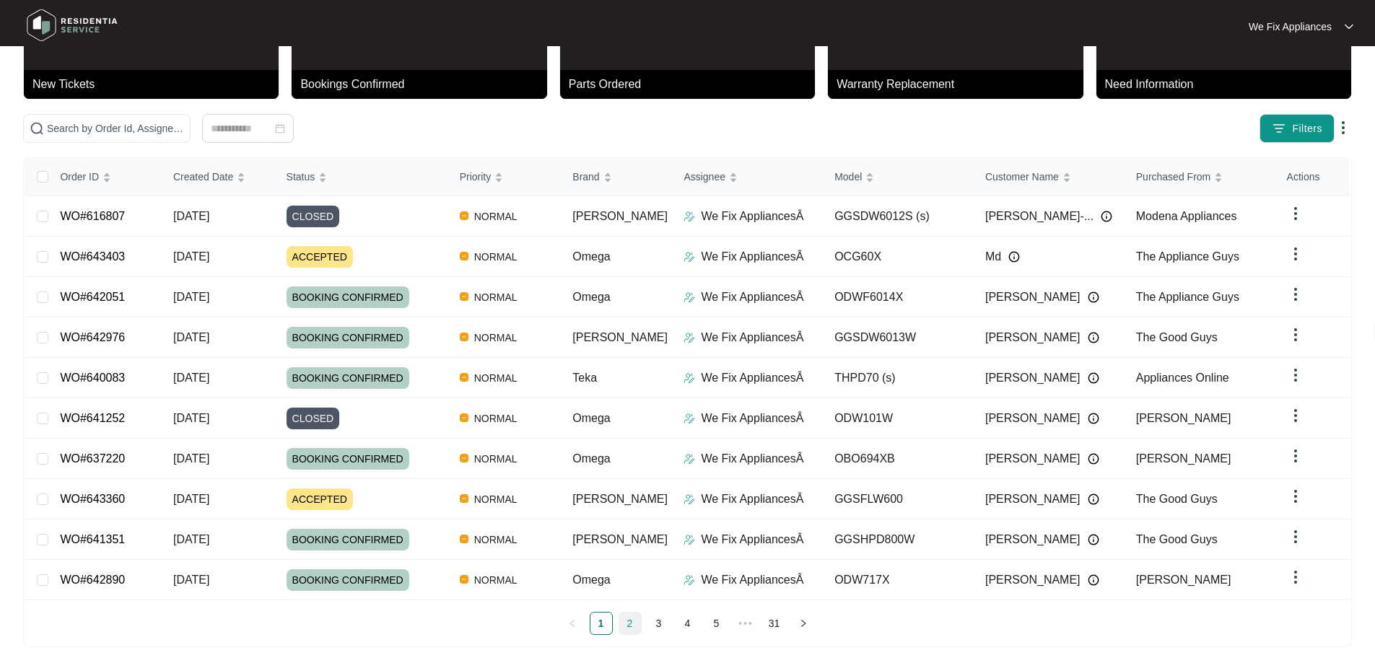
click at [622, 615] on link "2" at bounding box center [630, 624] width 22 height 22
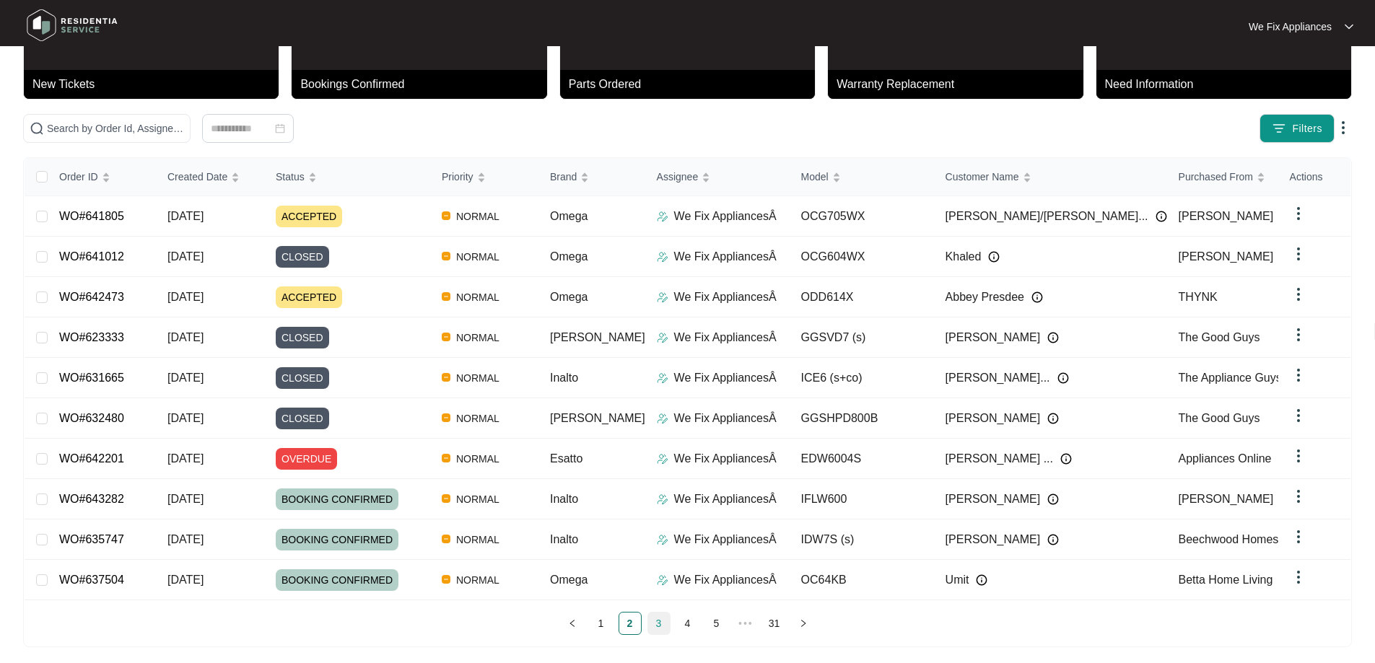
click at [657, 613] on link "3" at bounding box center [659, 624] width 22 height 22
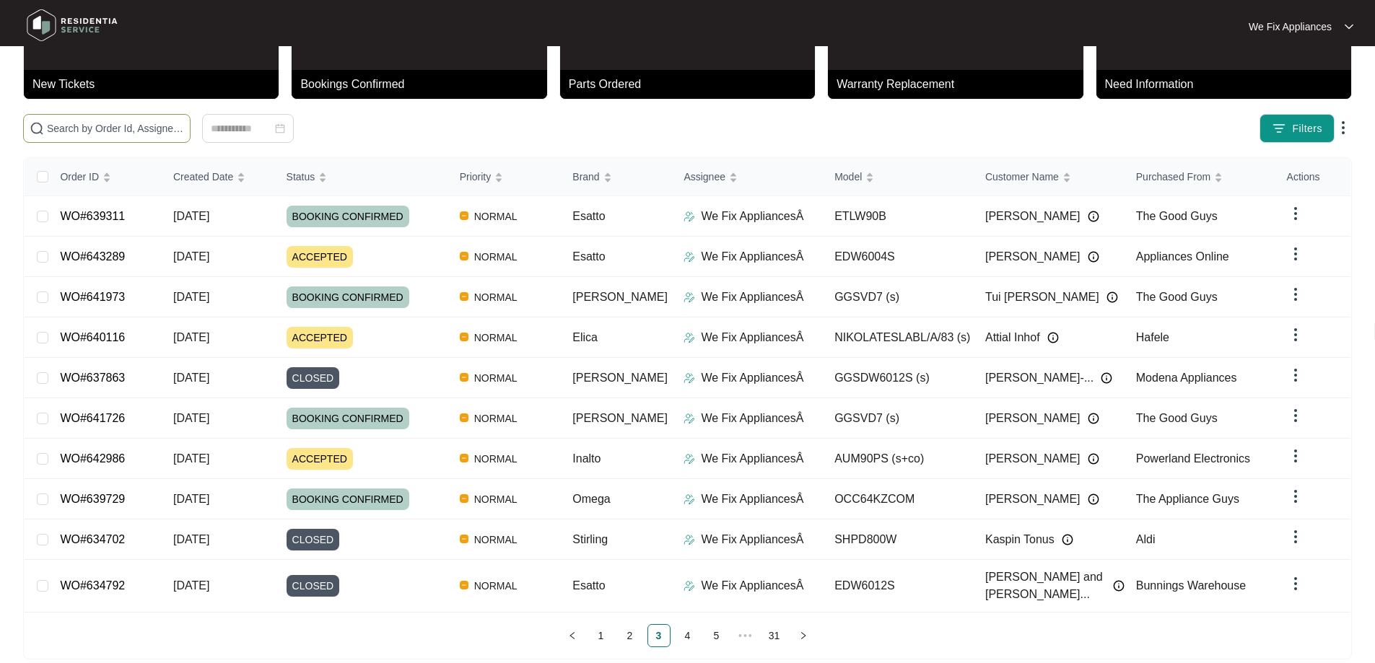
paste input "642986"
type input "642986"
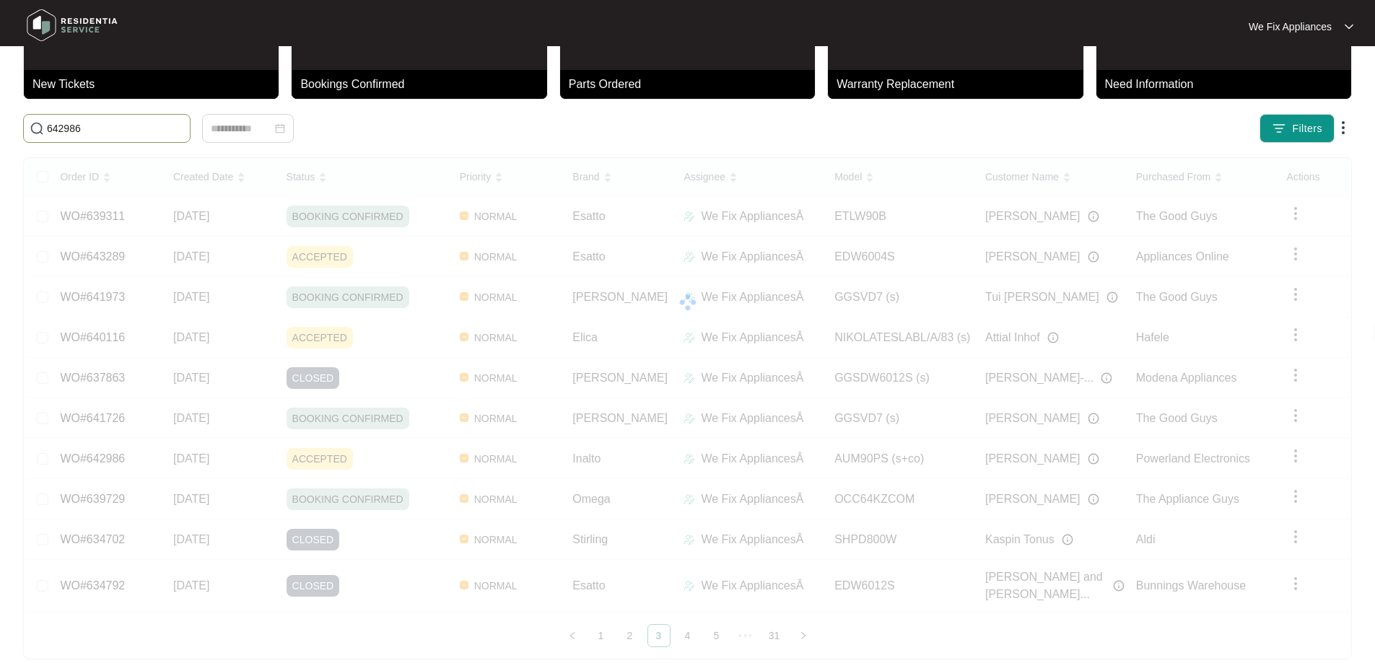
scroll to position [62, 0]
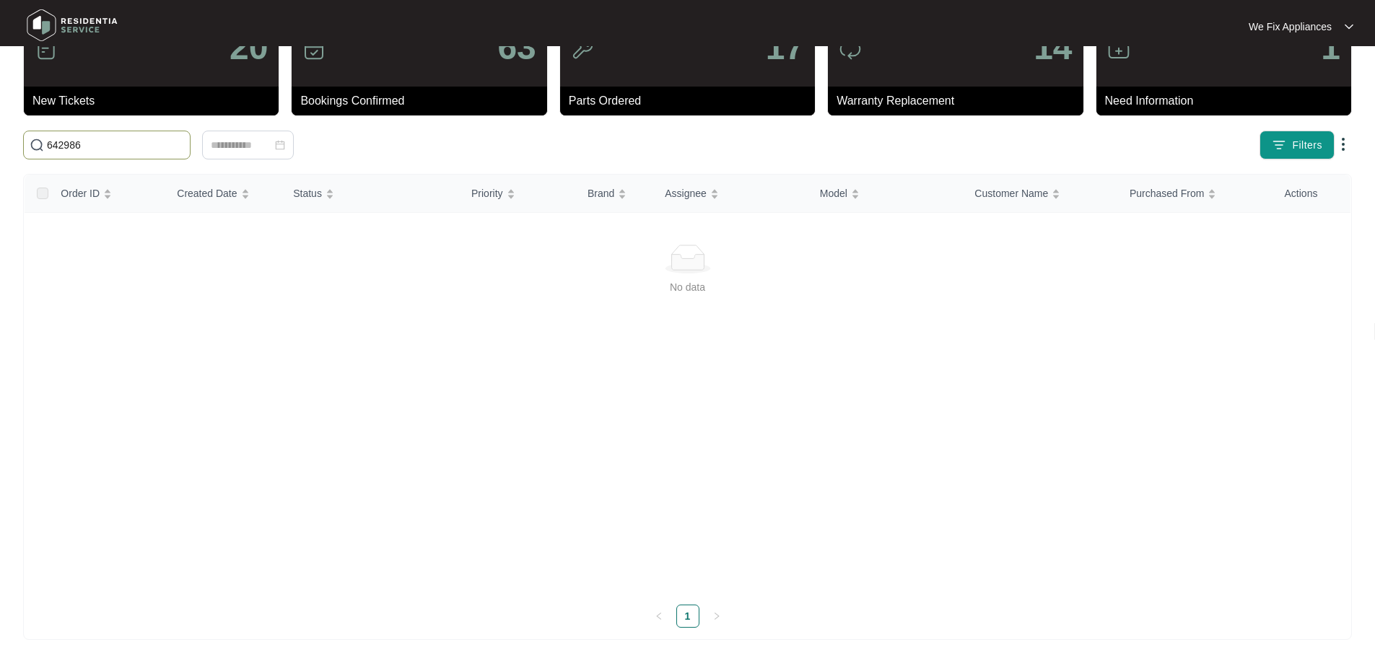
drag, startPoint x: 103, startPoint y: 142, endPoint x: 0, endPoint y: 141, distance: 102.5
click at [0, 141] on main "20 New Tickets 63 Bookings Confirmed 17 Parts Ordered 14 Warranty Replacement 1…" at bounding box center [687, 301] width 1375 height 726
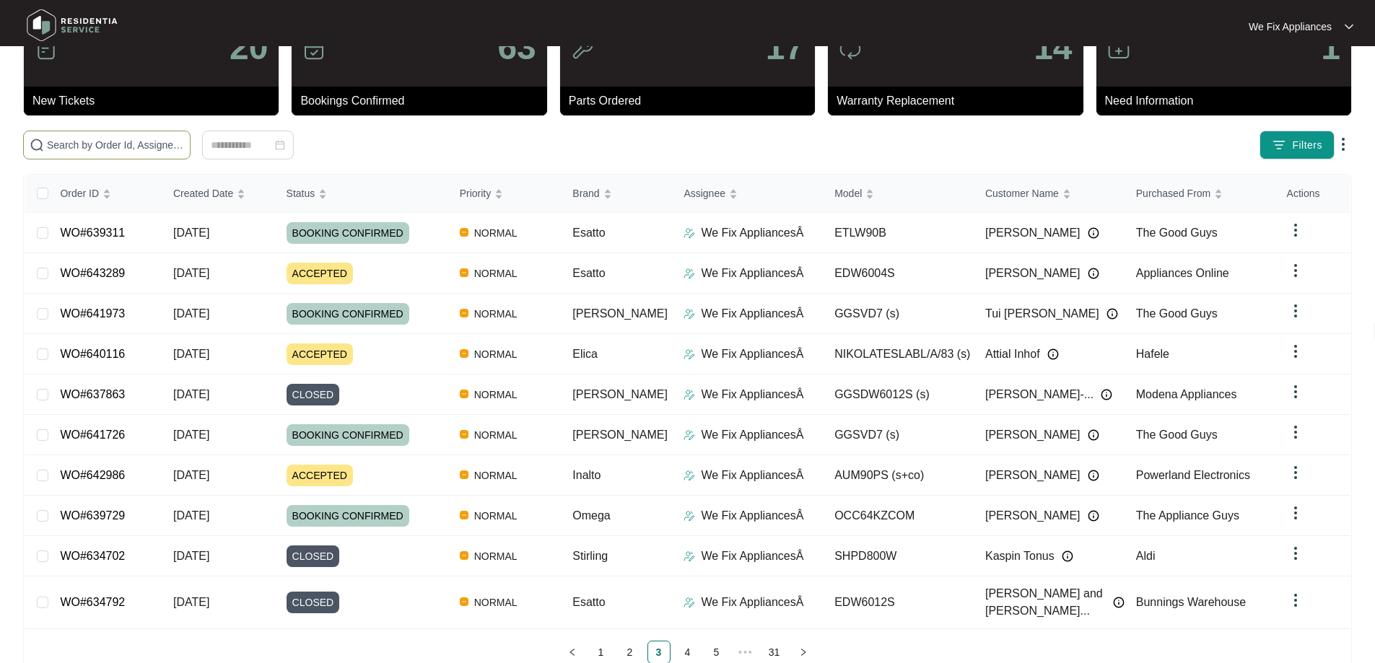
scroll to position [79, 0]
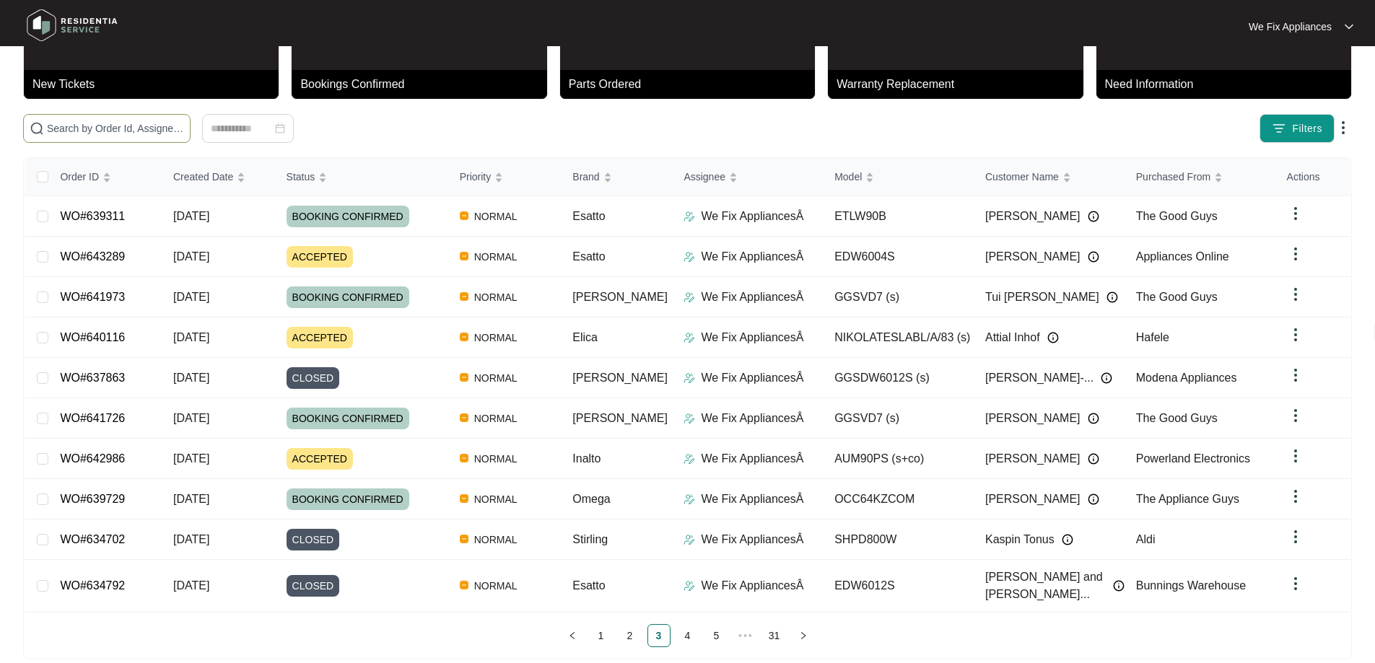
drag, startPoint x: 149, startPoint y: 147, endPoint x: 144, endPoint y: 124, distance: 23.5
paste input "642986"
type input "642986"
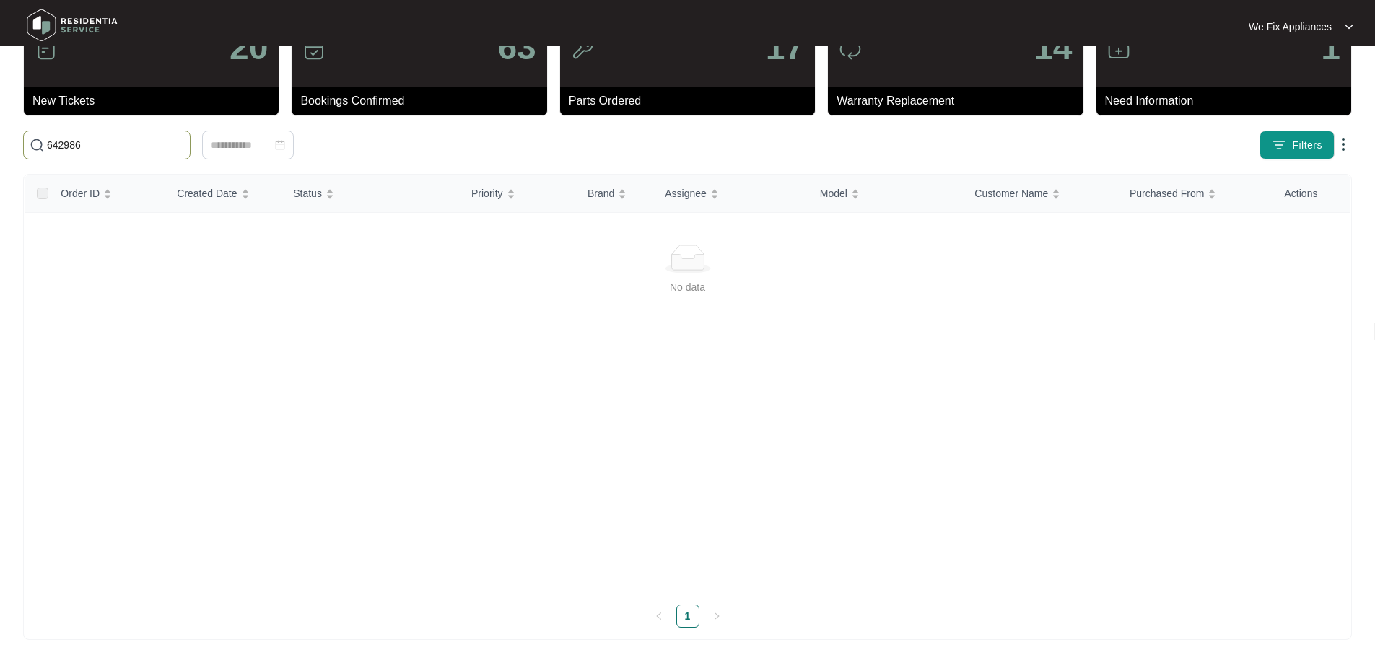
scroll to position [62, 0]
click at [122, 146] on input "642986" at bounding box center [115, 145] width 137 height 16
drag, startPoint x: 122, startPoint y: 146, endPoint x: 0, endPoint y: 71, distance: 143.3
click at [0, 71] on main "20 New Tickets 63 Bookings Confirmed 17 Parts Ordered 14 Warranty Replacement 1…" at bounding box center [687, 301] width 1375 height 726
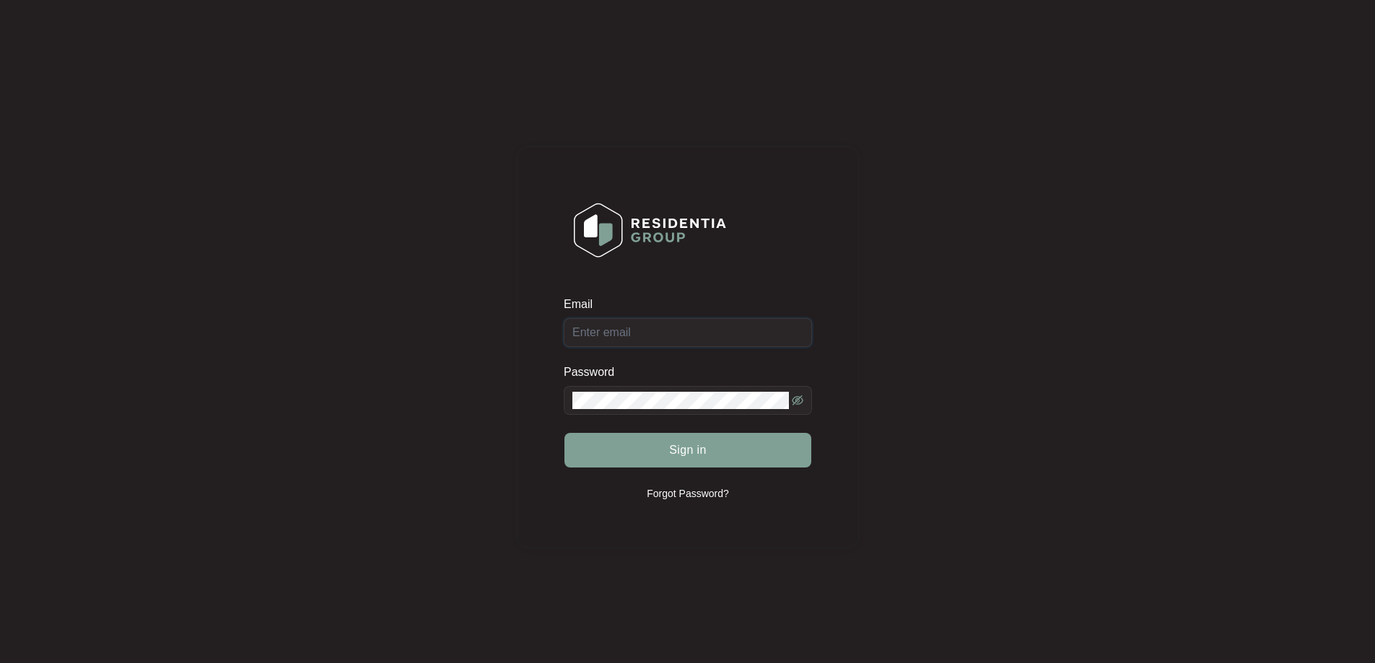
click at [714, 342] on div "Email" at bounding box center [688, 322] width 248 height 51
type input "service@wefixappliances.com.au"
click at [637, 455] on button "Sign in" at bounding box center [688, 450] width 247 height 35
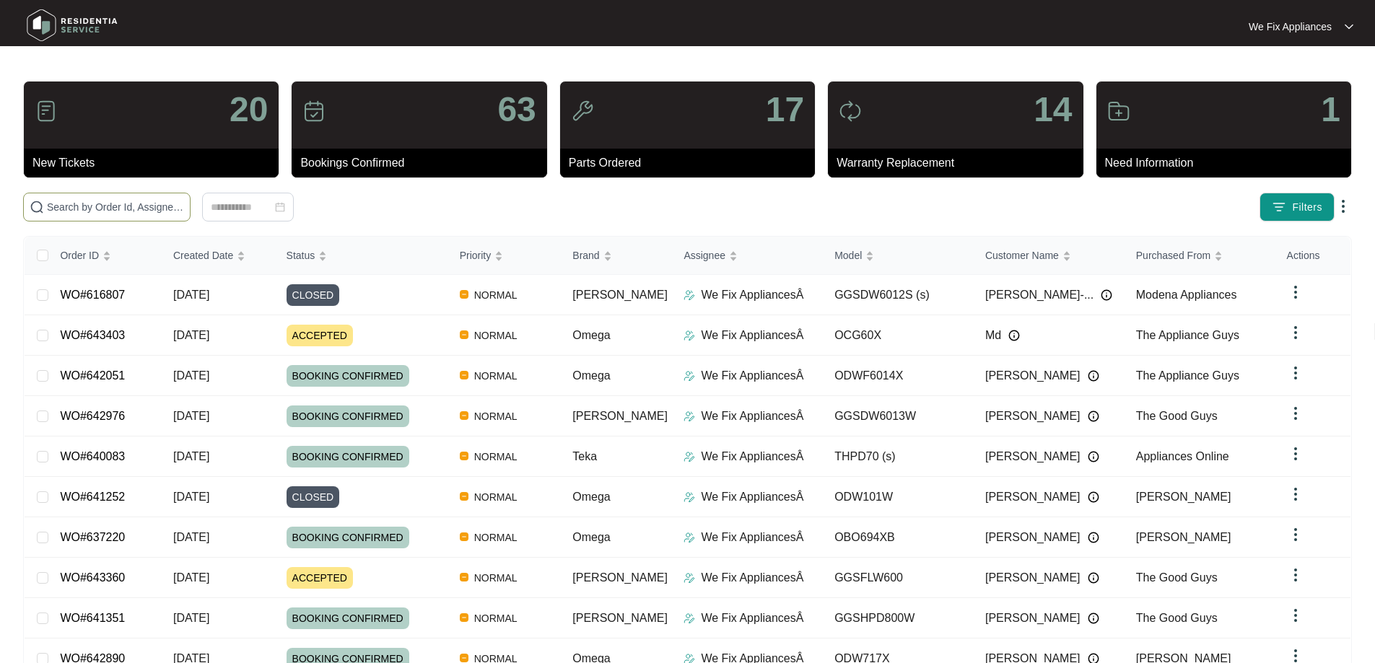
paste input "642986"
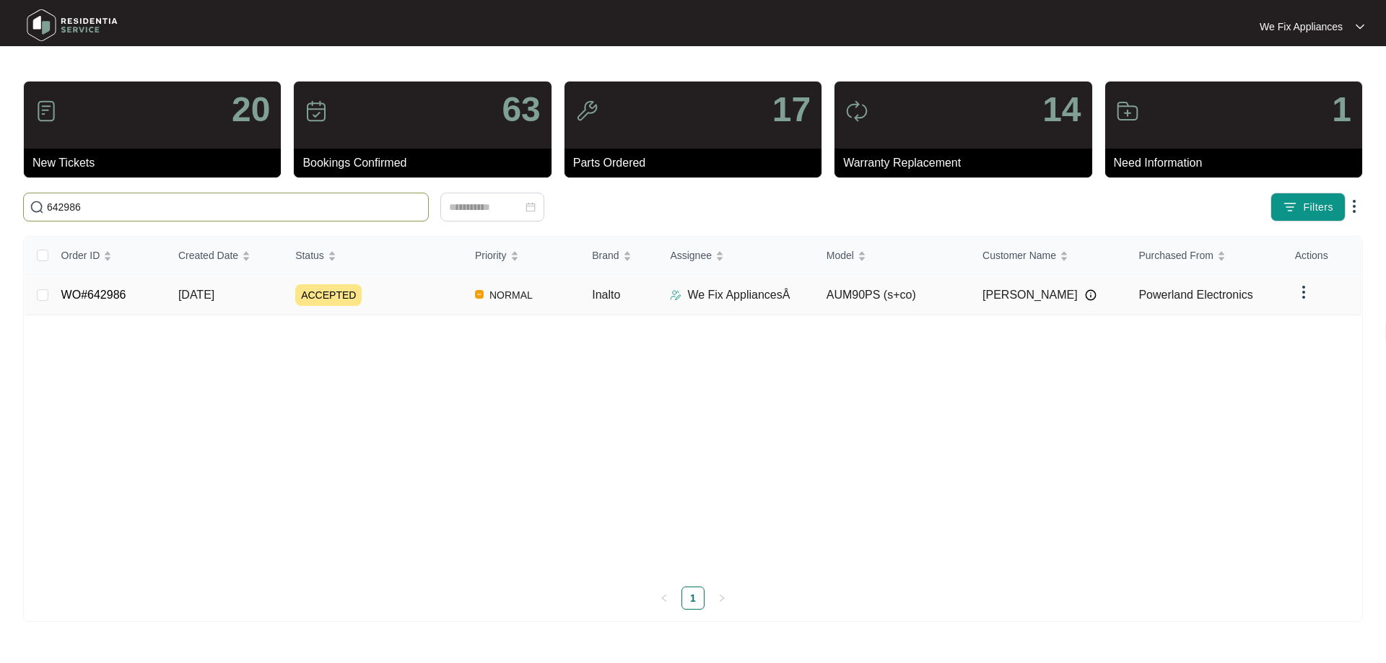
type input "642986"
click at [107, 289] on link "WO#642986" at bounding box center [93, 295] width 65 height 12
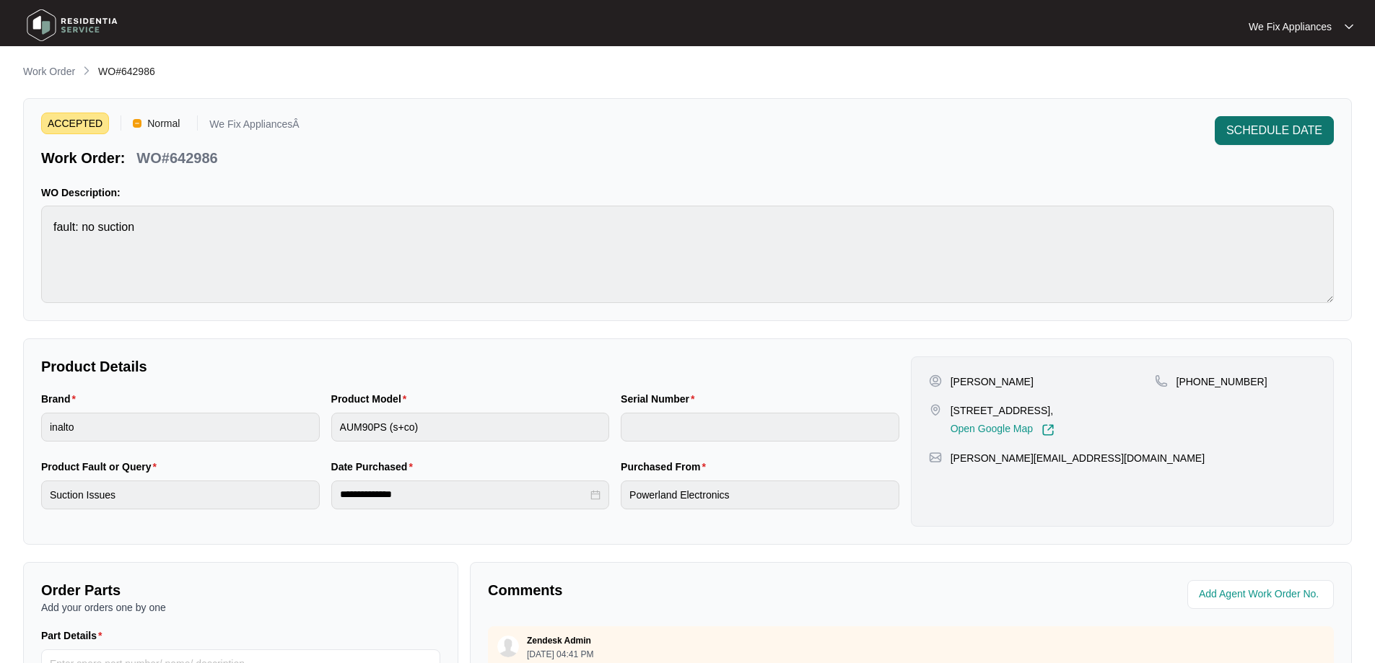
click at [1305, 119] on button "SCHEDULE DATE" at bounding box center [1274, 130] width 119 height 29
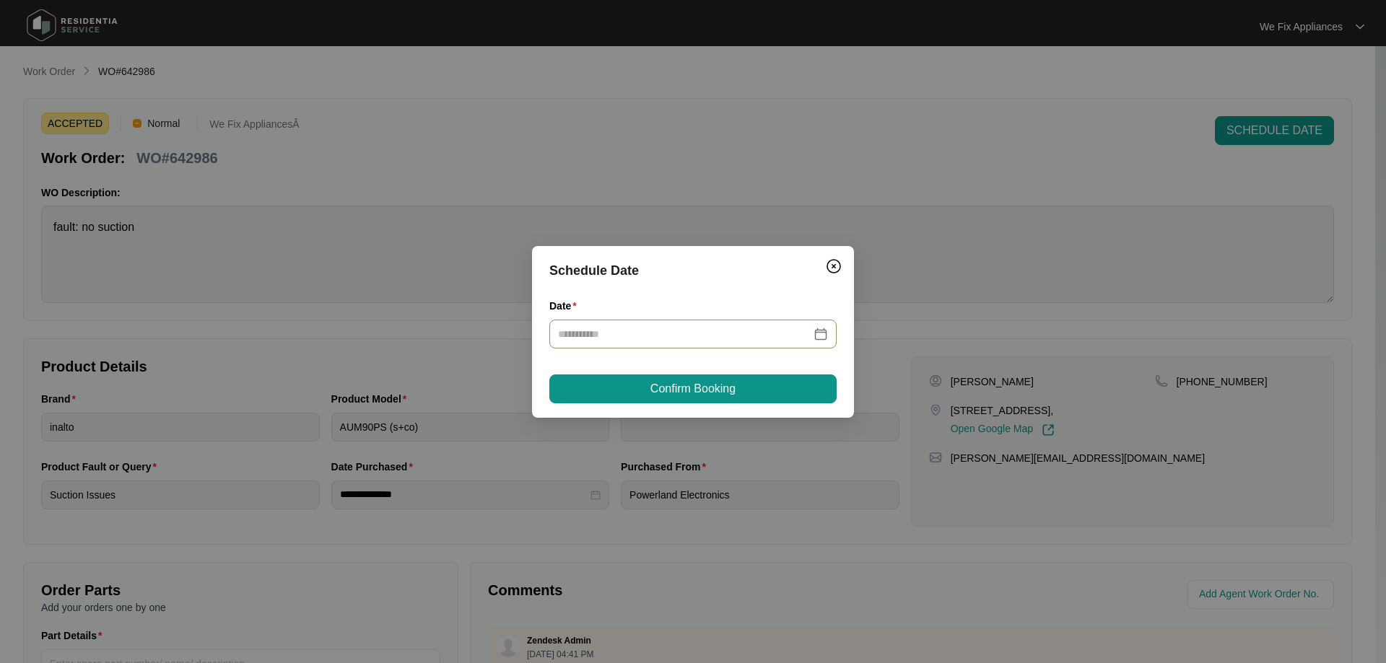
click at [681, 333] on input "Date" at bounding box center [684, 334] width 253 height 16
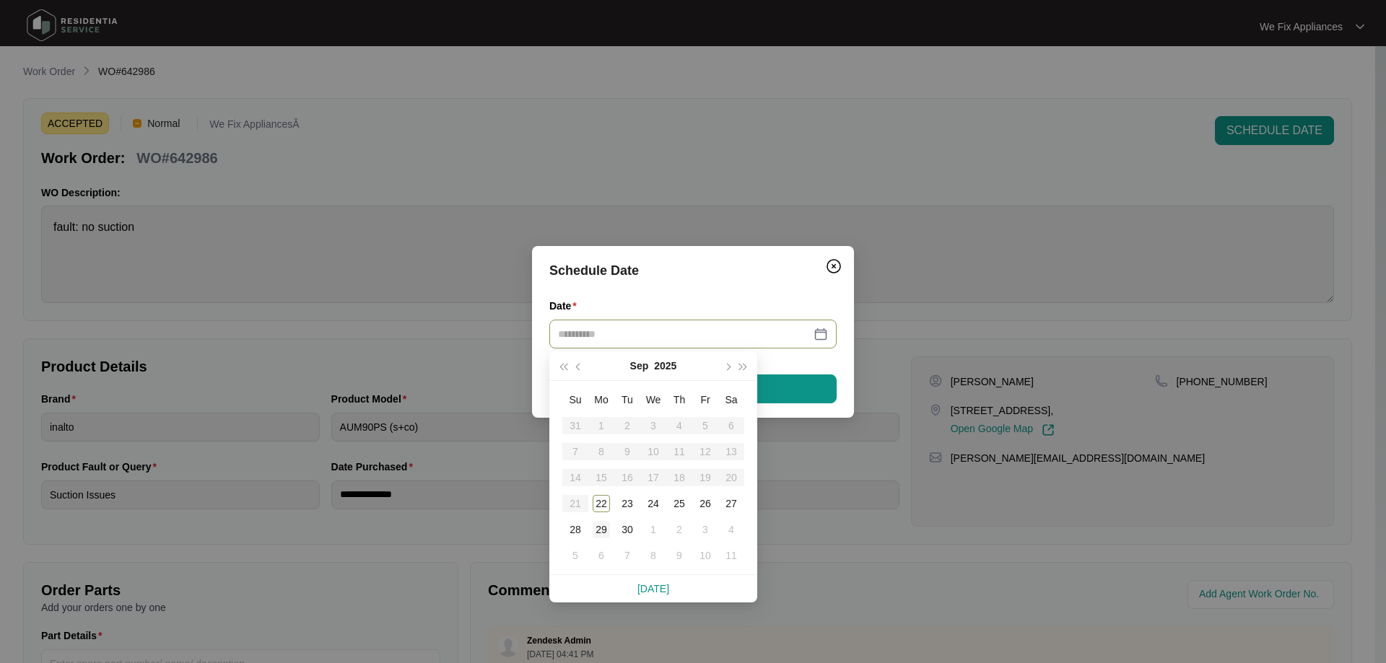
click at [603, 532] on div "29" at bounding box center [601, 529] width 17 height 17
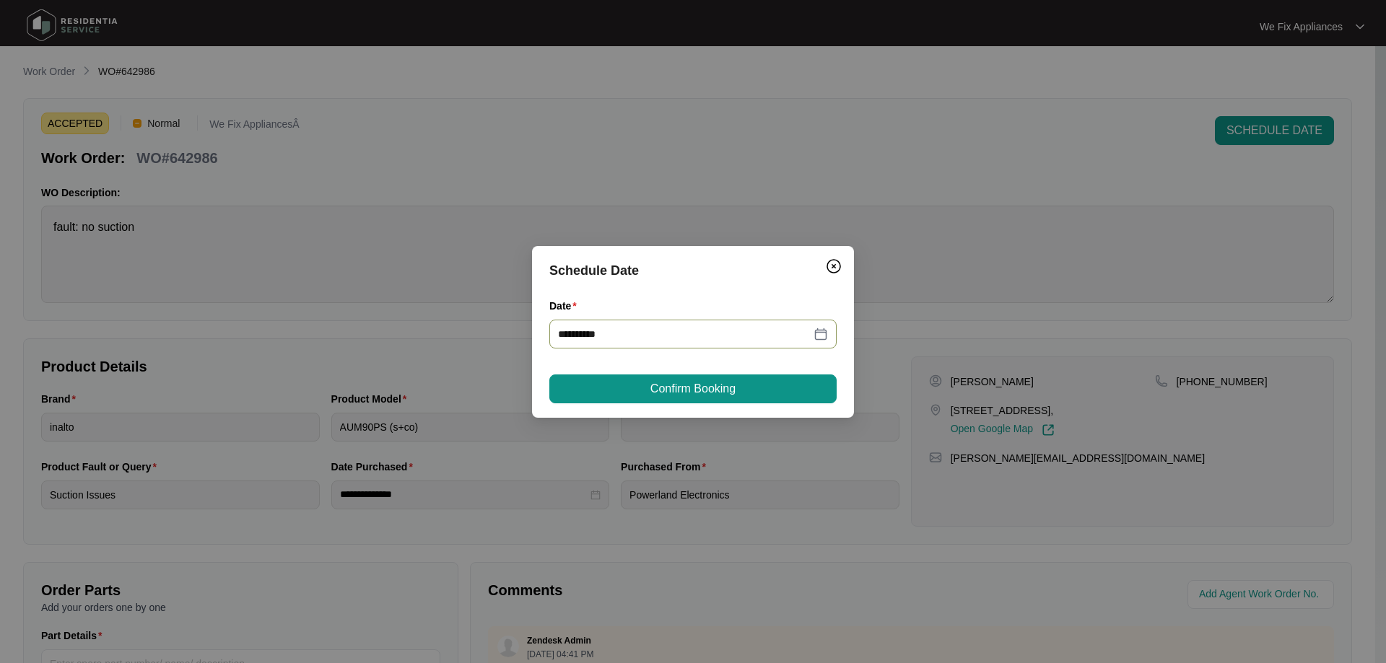
type input "**********"
click at [705, 375] on button "Confirm Booking" at bounding box center [692, 389] width 287 height 29
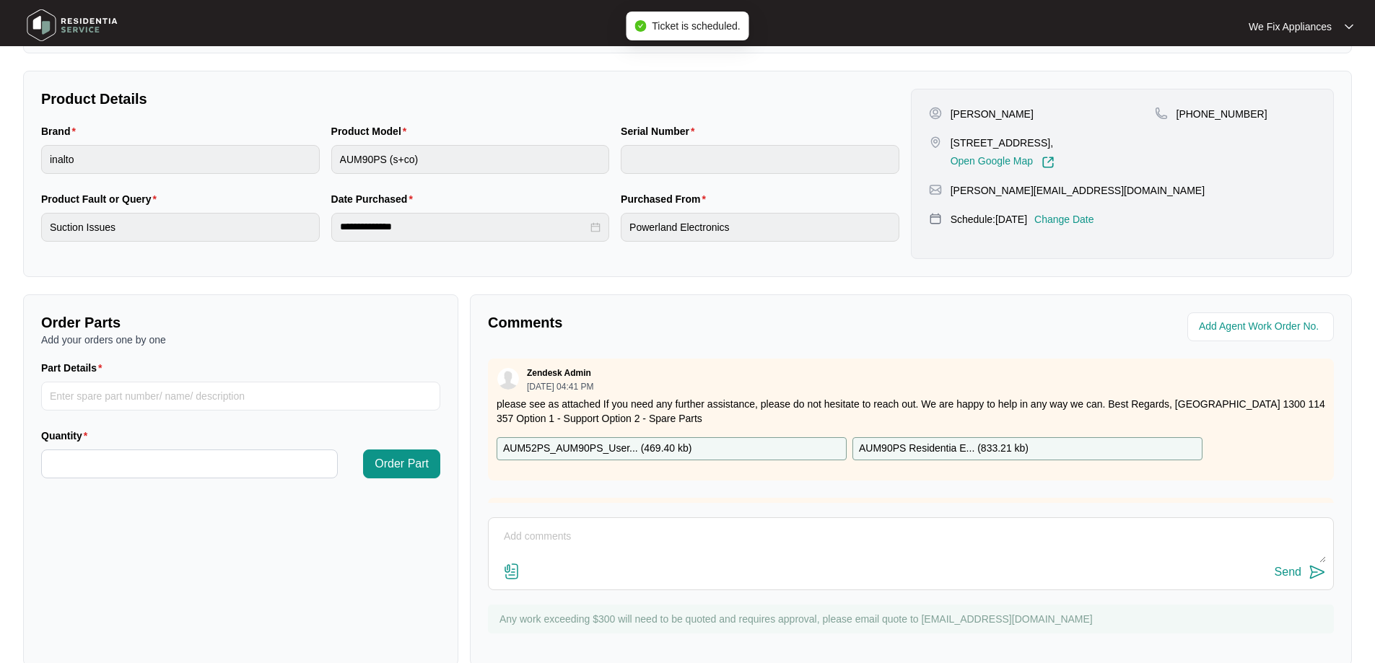
scroll to position [295, 0]
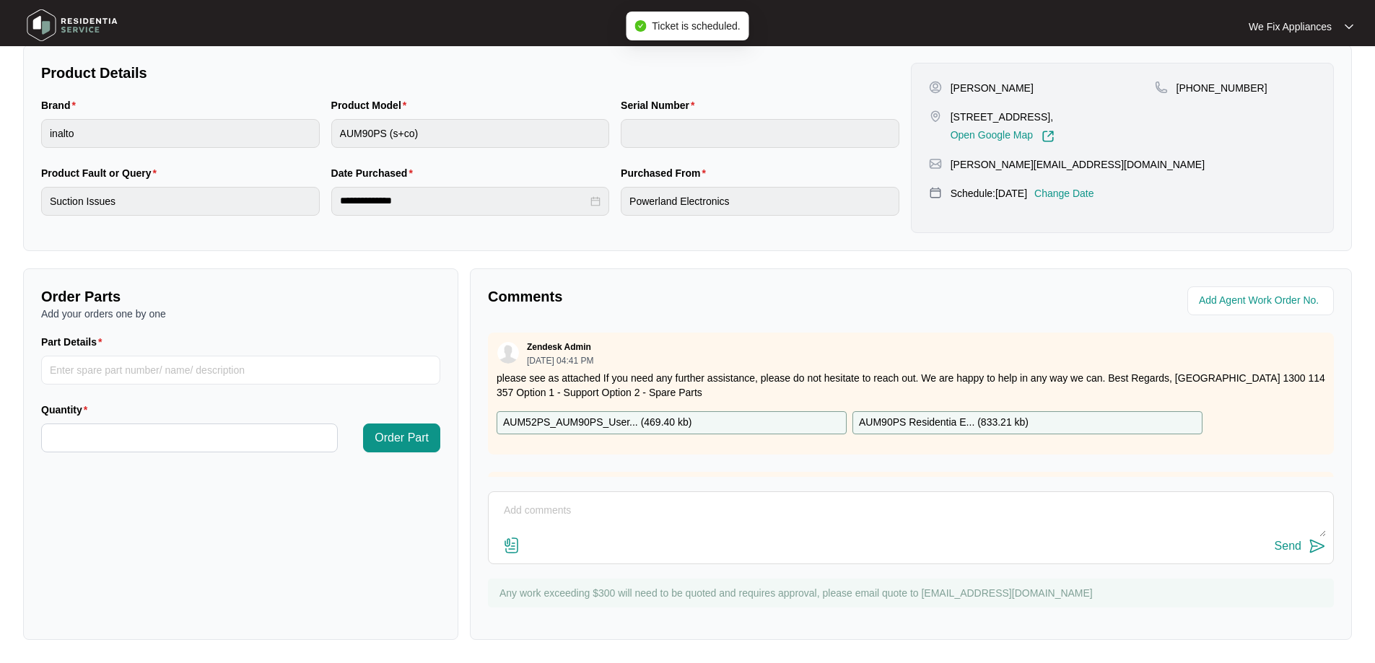
click at [627, 516] on textarea at bounding box center [911, 519] width 830 height 38
type textarea "Hi team, just fyi- customer requested next week monday not available this week …"
click at [1304, 539] on button "Send" at bounding box center [1300, 546] width 51 height 19
click at [73, 30] on img at bounding box center [72, 25] width 101 height 43
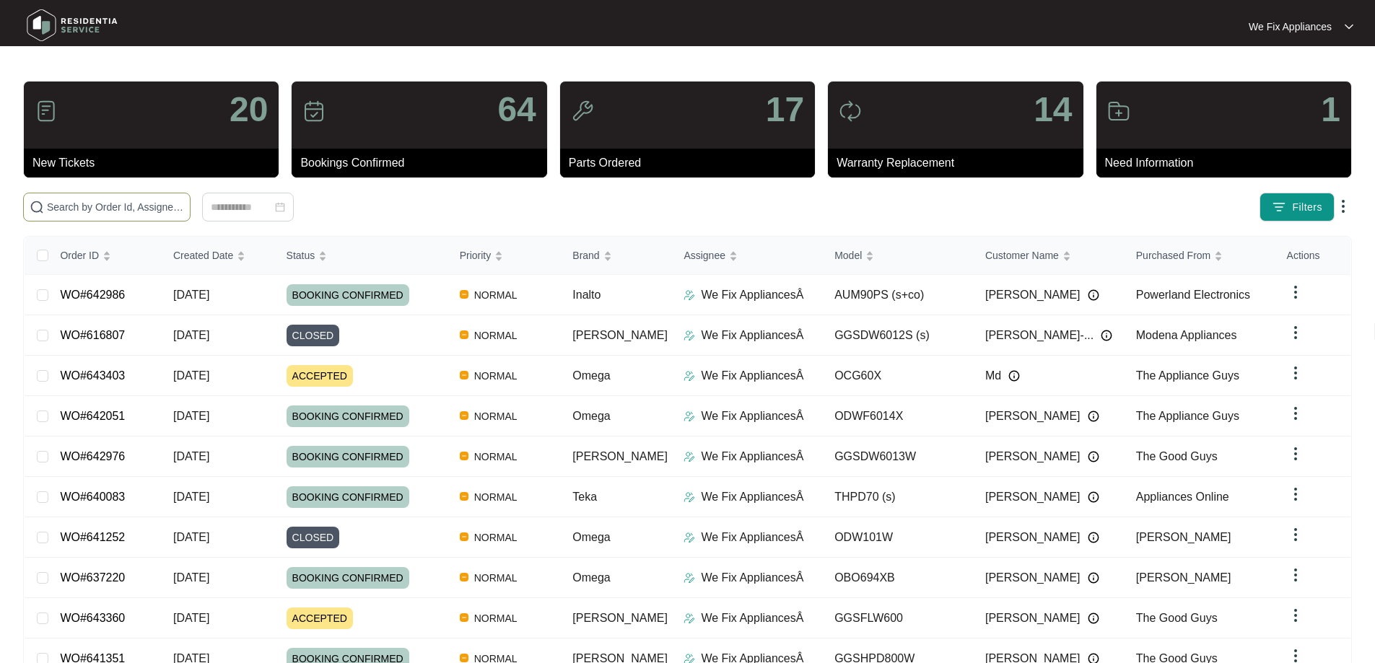
paste input "642201"
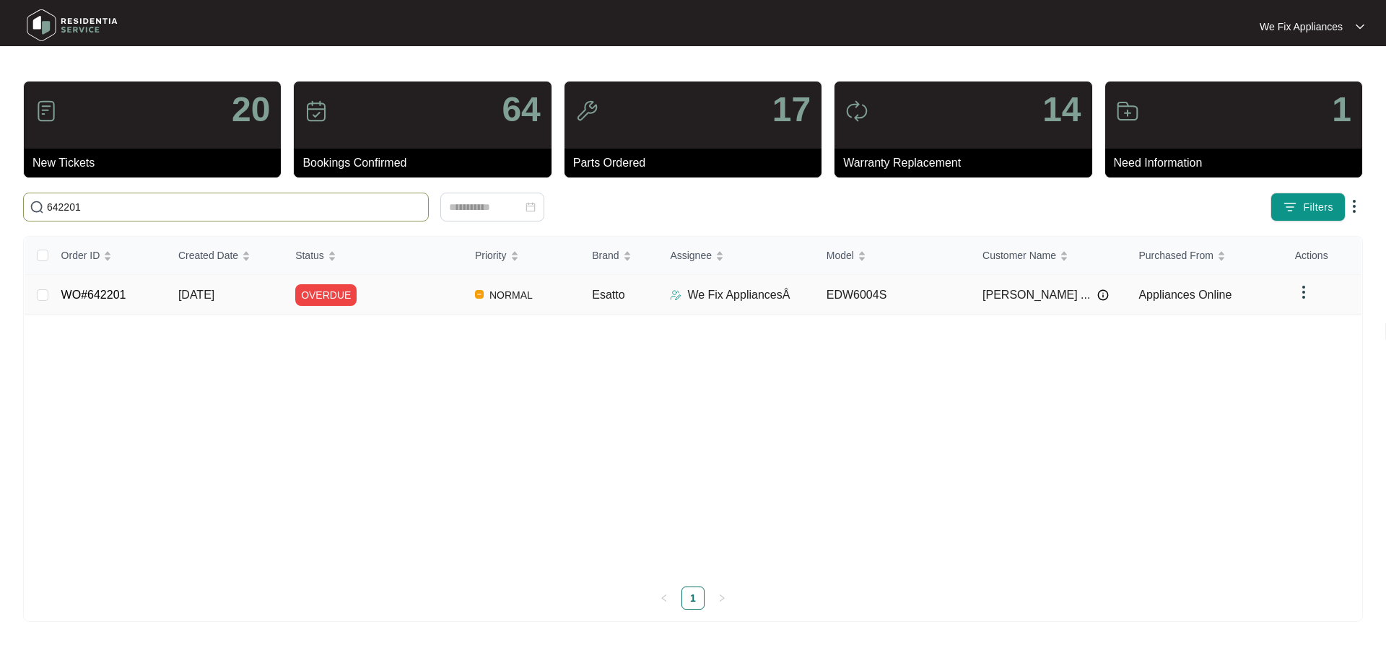
type input "642201"
click at [86, 297] on link "WO#642201" at bounding box center [93, 295] width 65 height 12
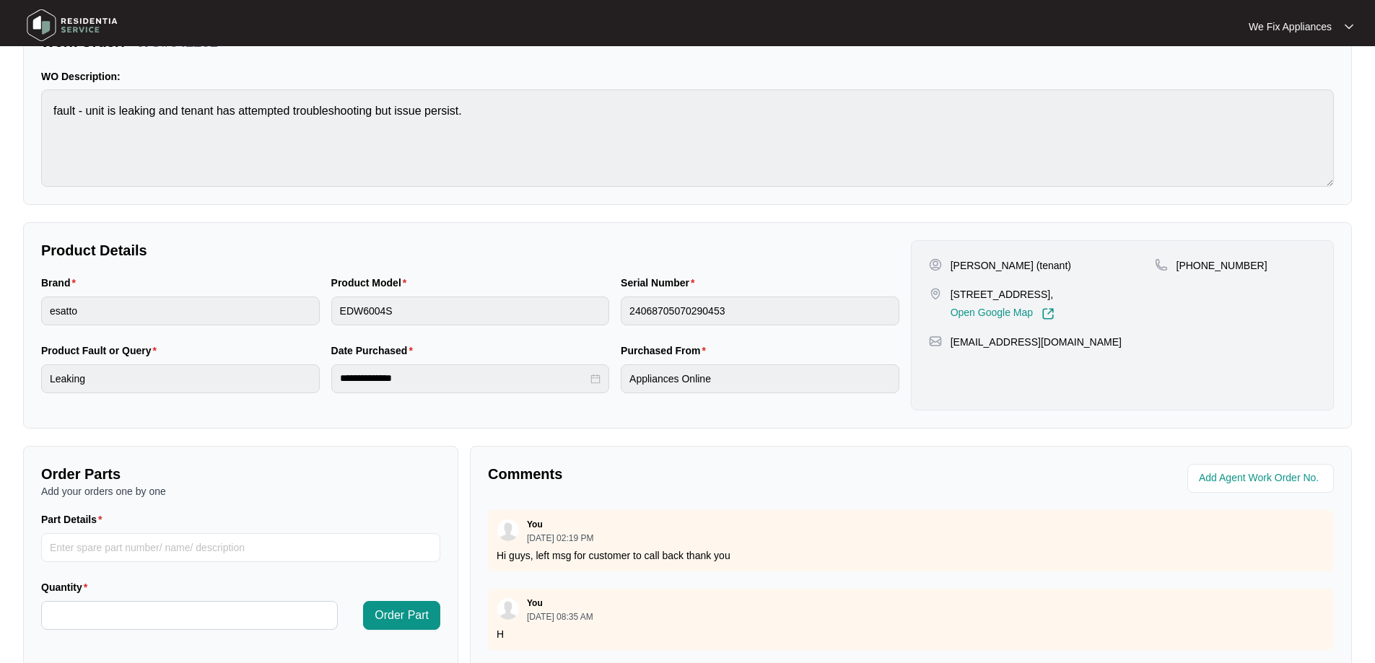
scroll to position [295, 0]
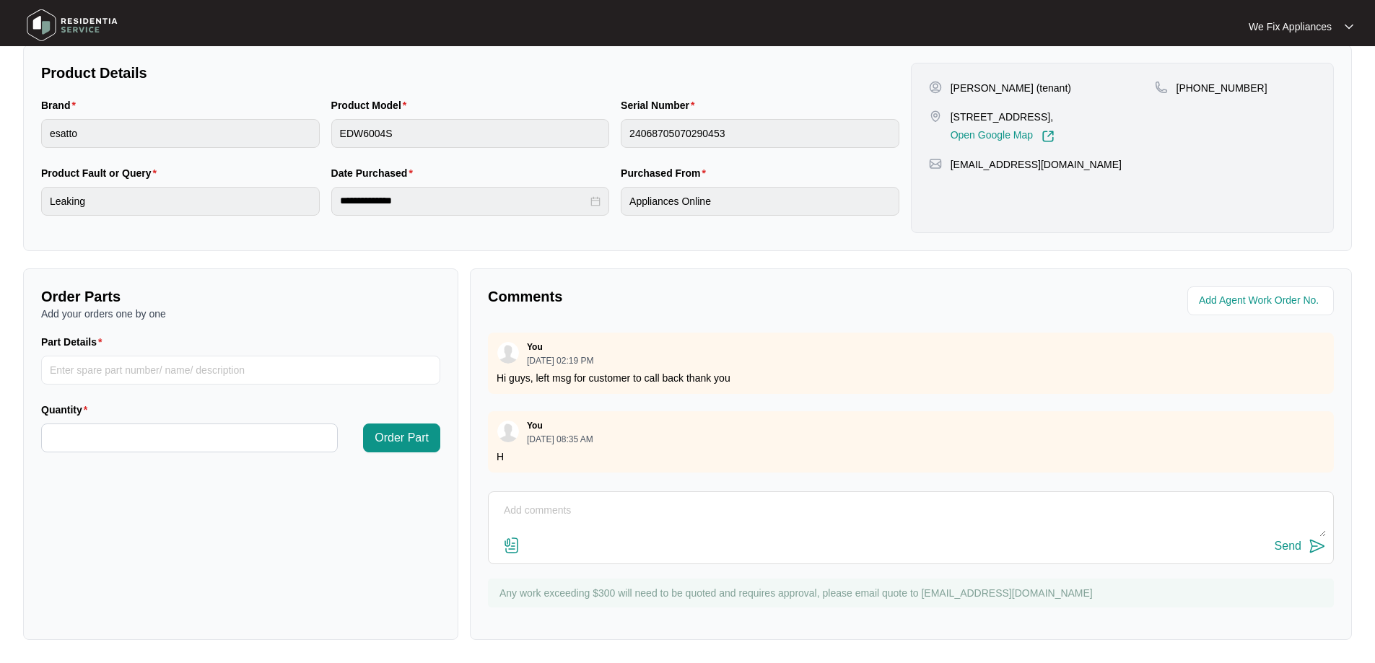
click at [625, 515] on textarea at bounding box center [911, 519] width 830 height 38
type textarea "Hi team, left another message for tenant thank you"
click at [1286, 574] on div "Comments You 09/18/2025 at 02:19 PM Hi guys, left msg for customer to call back…" at bounding box center [911, 455] width 882 height 372
click at [1299, 548] on div "Send" at bounding box center [1288, 546] width 27 height 13
click at [94, 28] on img at bounding box center [72, 25] width 101 height 43
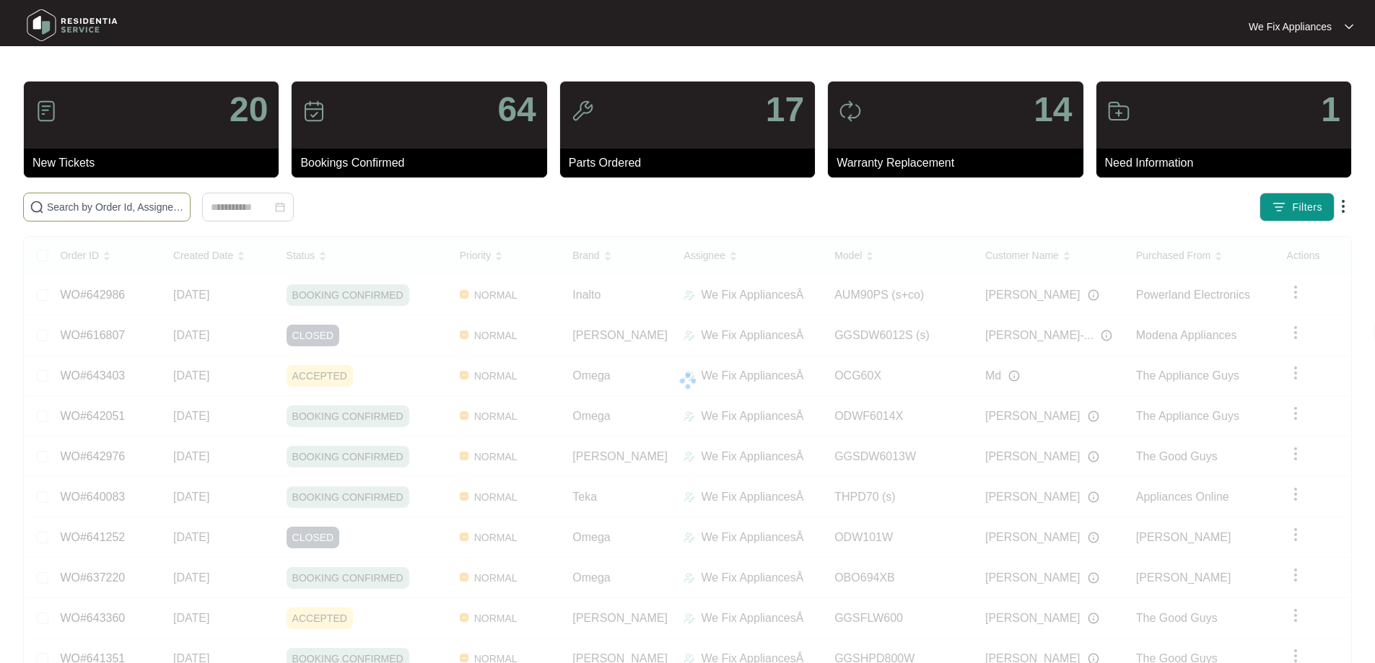
paste input "636815"
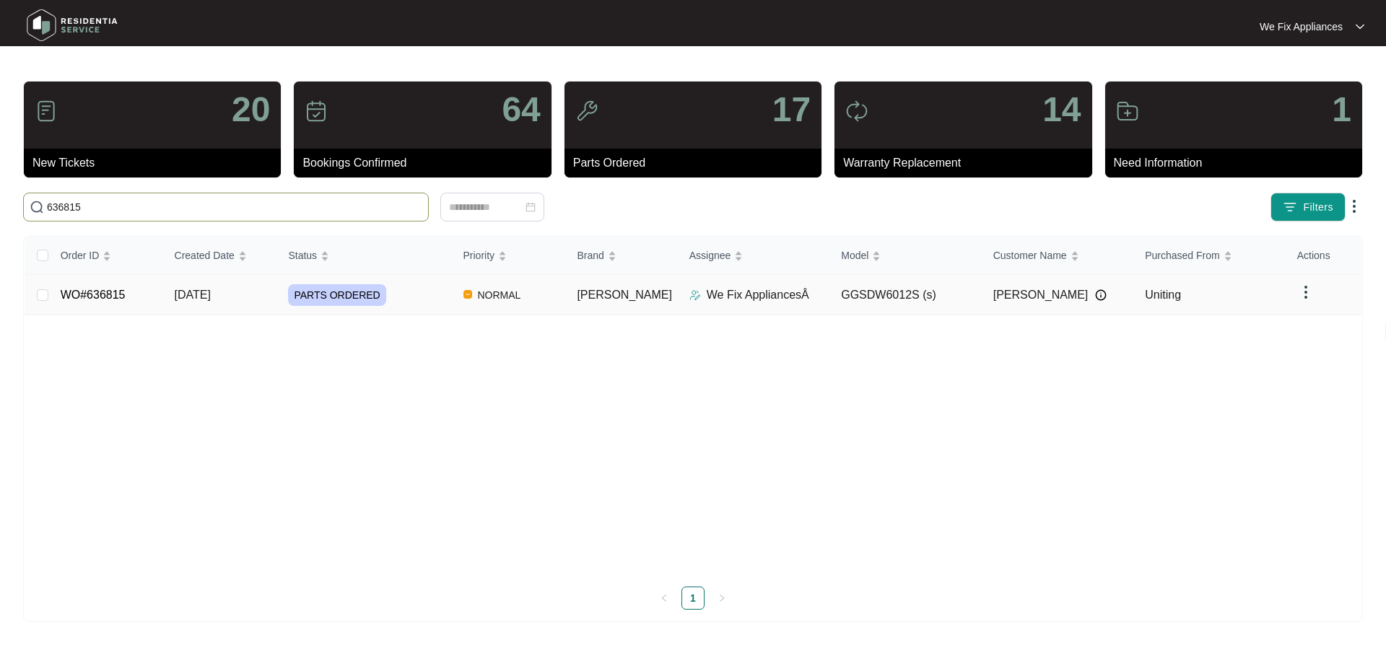
type input "636815"
click at [96, 293] on link "WO#636815" at bounding box center [93, 295] width 65 height 12
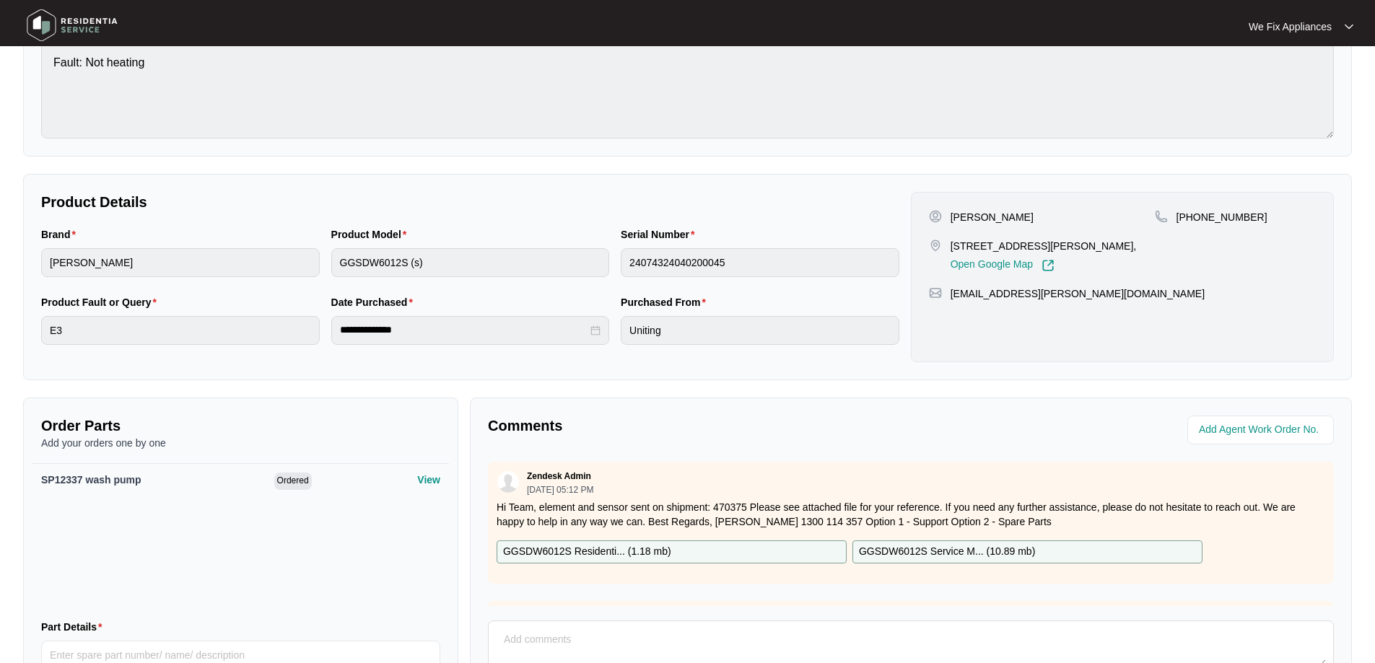
scroll to position [289, 0]
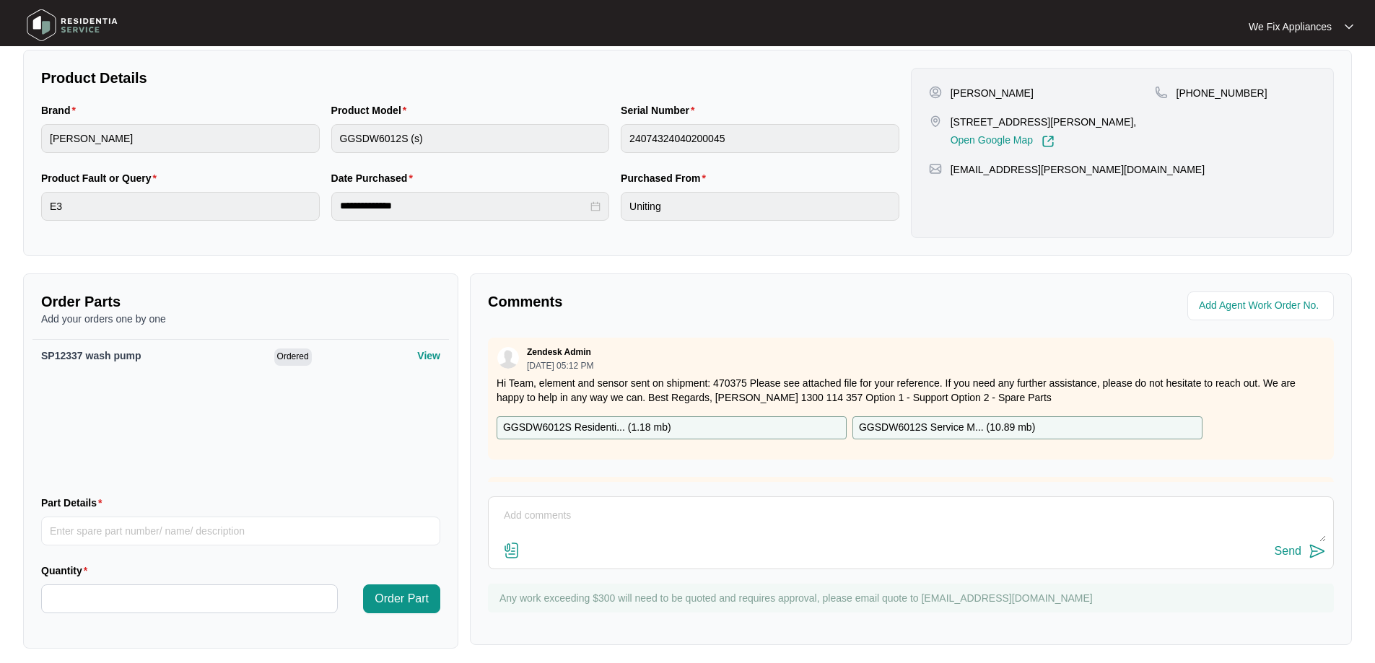
click at [574, 539] on textarea at bounding box center [911, 524] width 830 height 38
type textarea "Hi team, can you please add date in for the 26/9 as per customer request thank …"
click at [1280, 545] on div "Send" at bounding box center [1288, 551] width 27 height 13
click at [80, 25] on img at bounding box center [72, 25] width 101 height 43
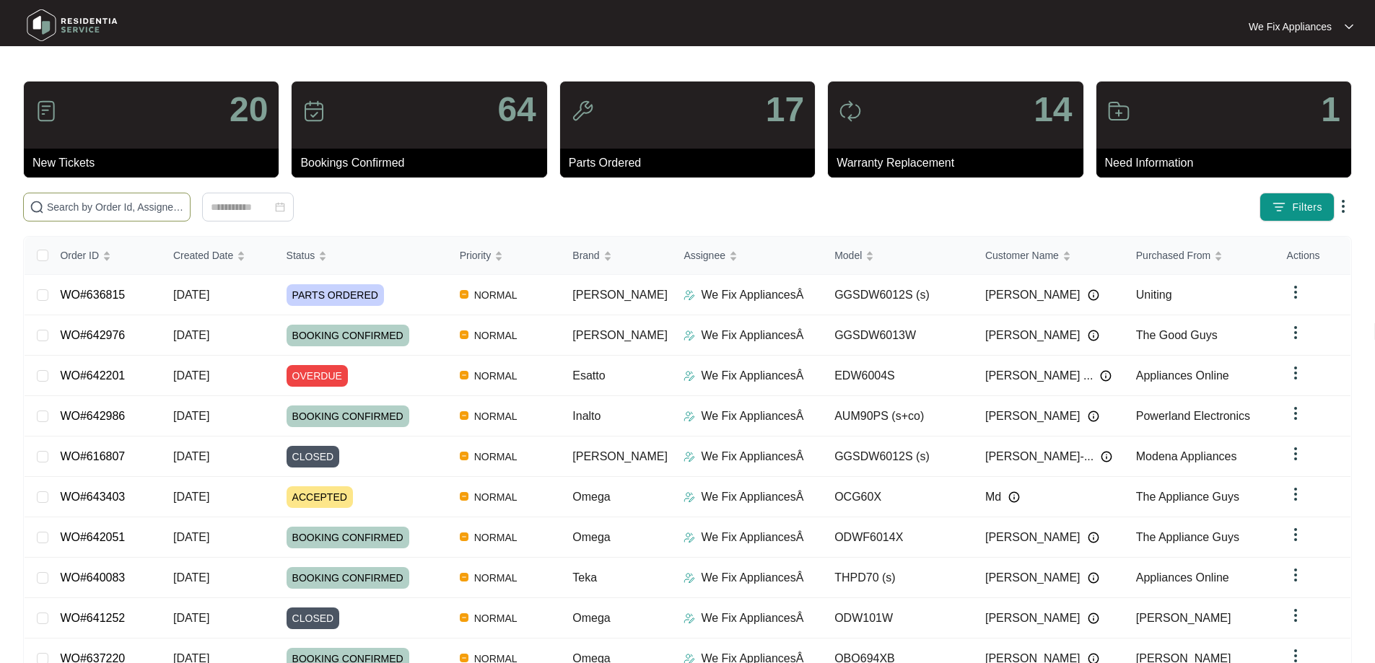
paste input "641252"
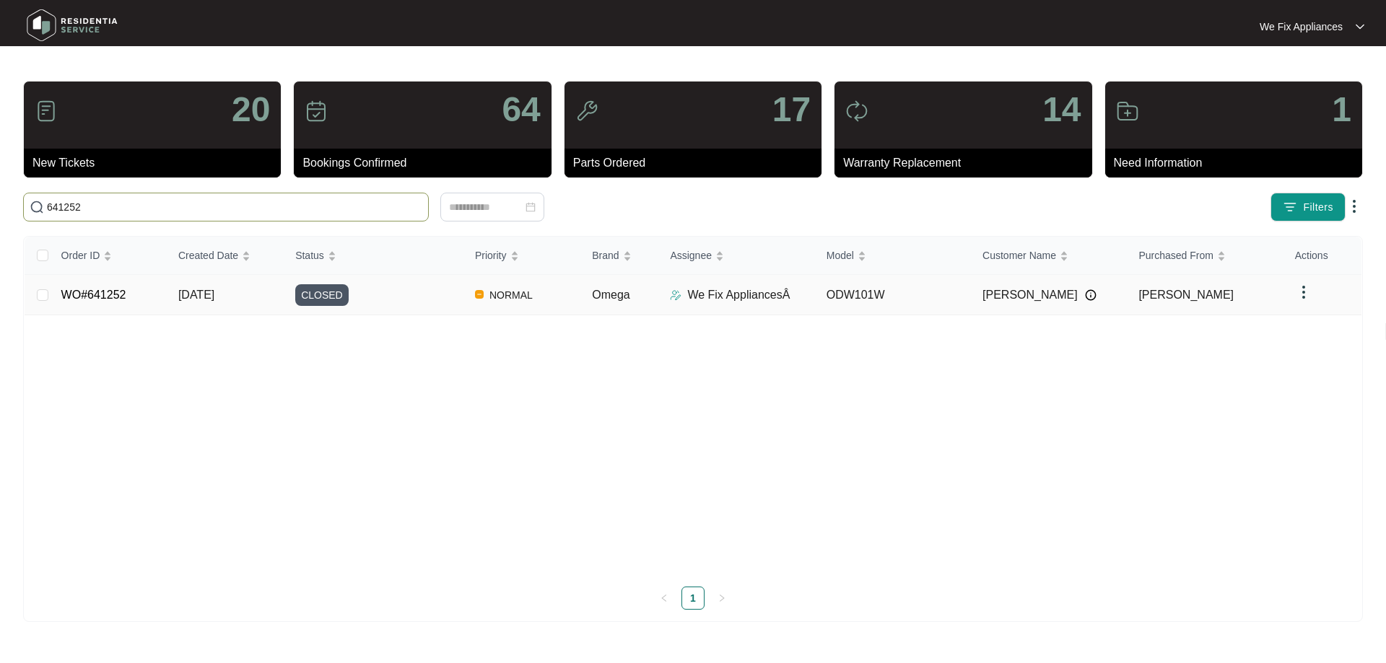
type input "641252"
click at [103, 286] on td "WO#641252" at bounding box center [108, 295] width 117 height 40
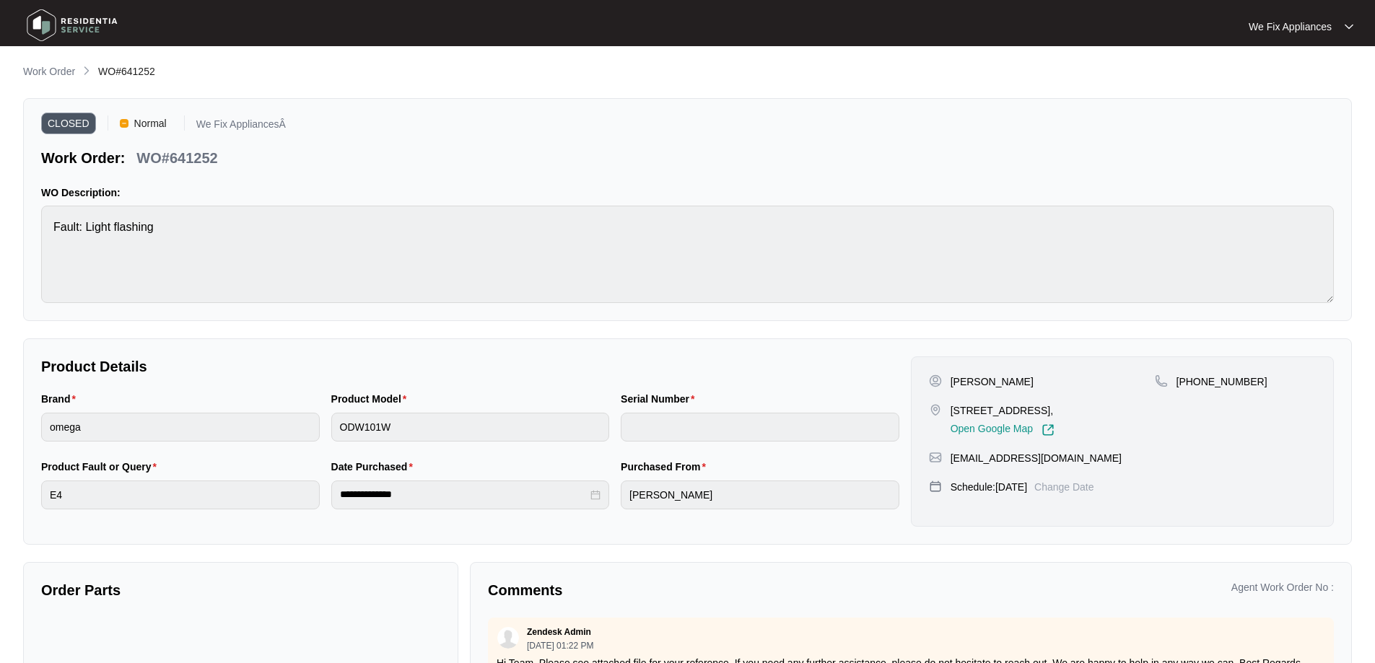
click at [1085, 487] on p "Change Date" at bounding box center [1065, 487] width 60 height 14
click at [1094, 487] on p "Change Date" at bounding box center [1065, 487] width 60 height 14
click at [79, 29] on img at bounding box center [72, 25] width 101 height 43
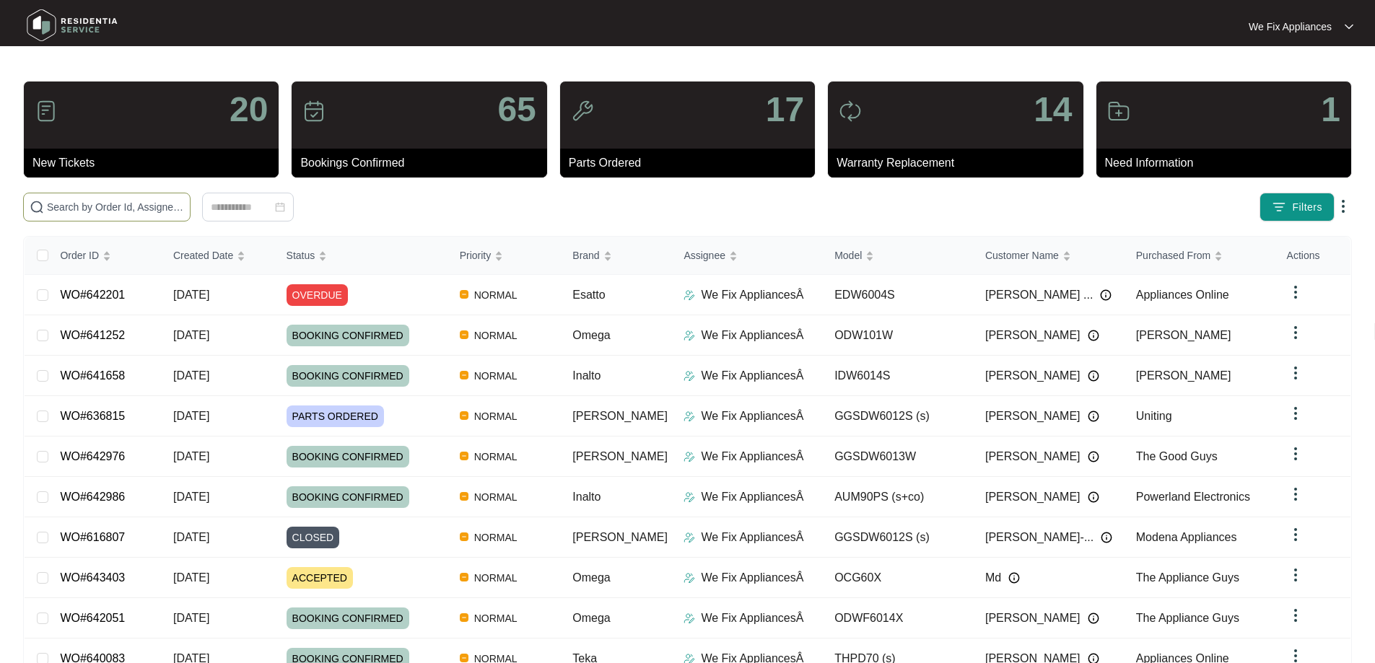
paste input "643403"
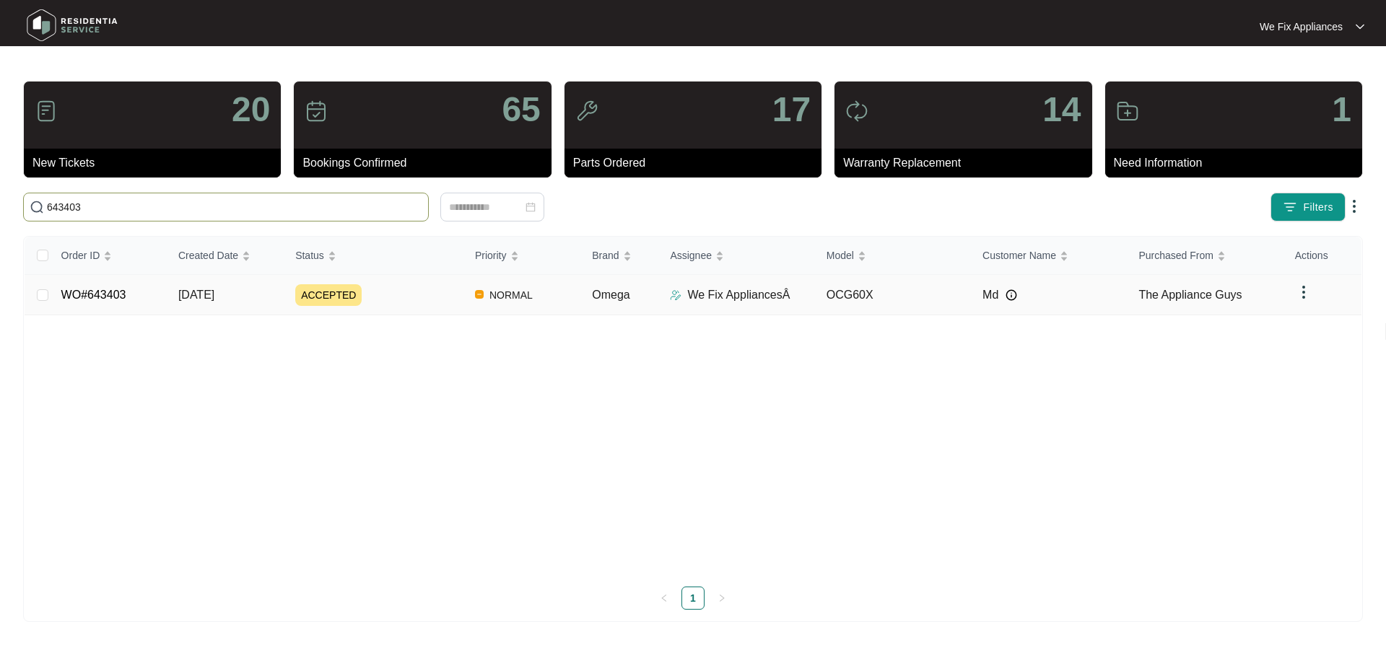
type input "643403"
click at [102, 292] on link "WO#643403" at bounding box center [93, 295] width 65 height 12
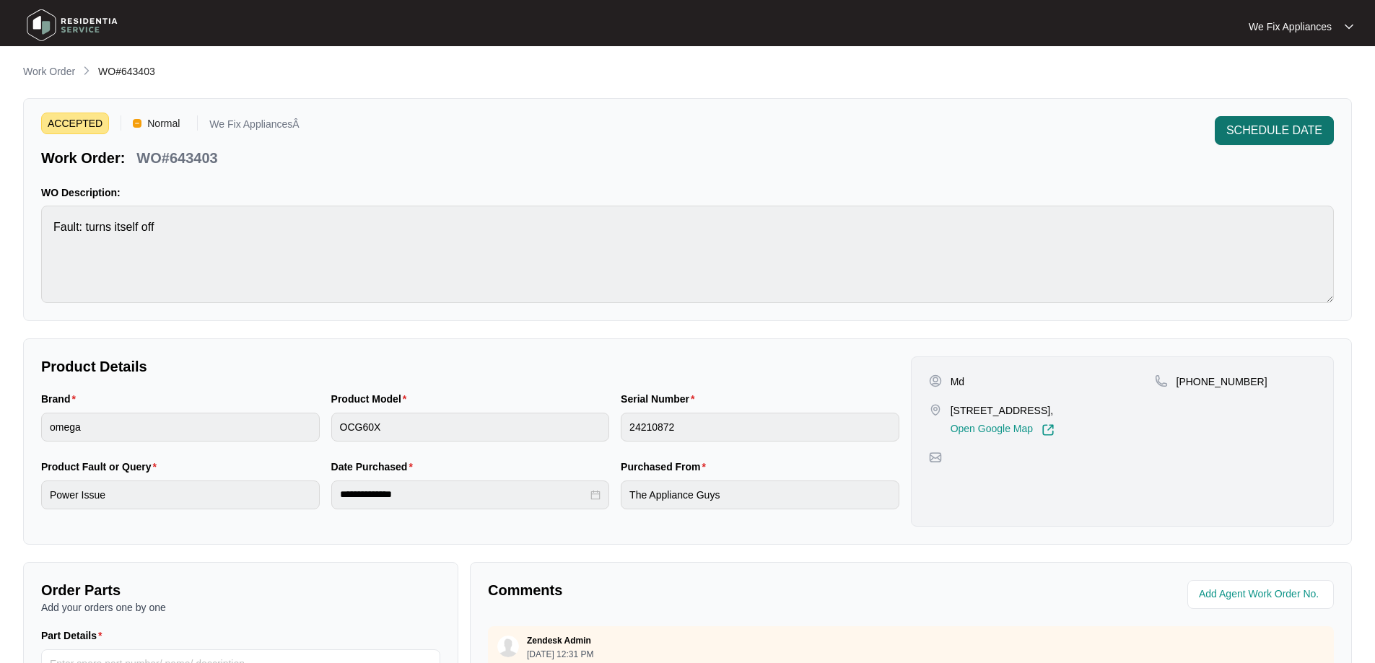
click at [1300, 128] on span "SCHEDULE DATE" at bounding box center [1275, 130] width 96 height 17
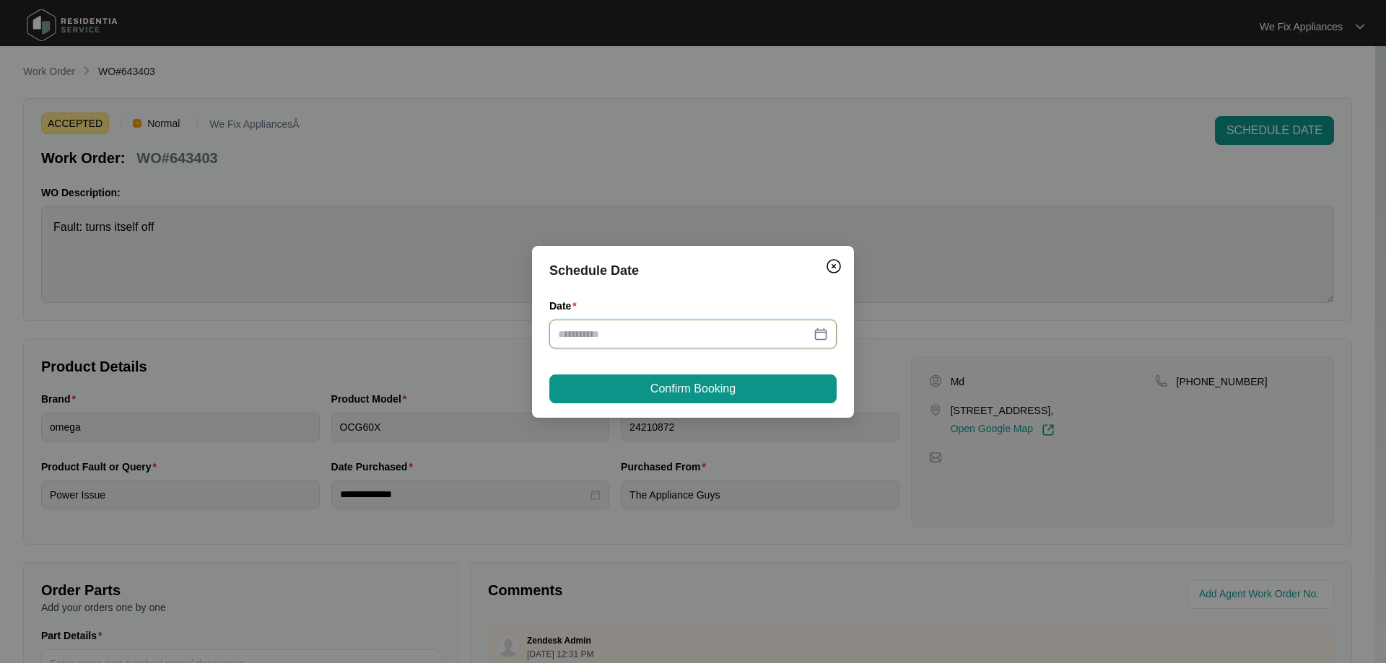
click at [711, 332] on input "Date" at bounding box center [684, 334] width 253 height 16
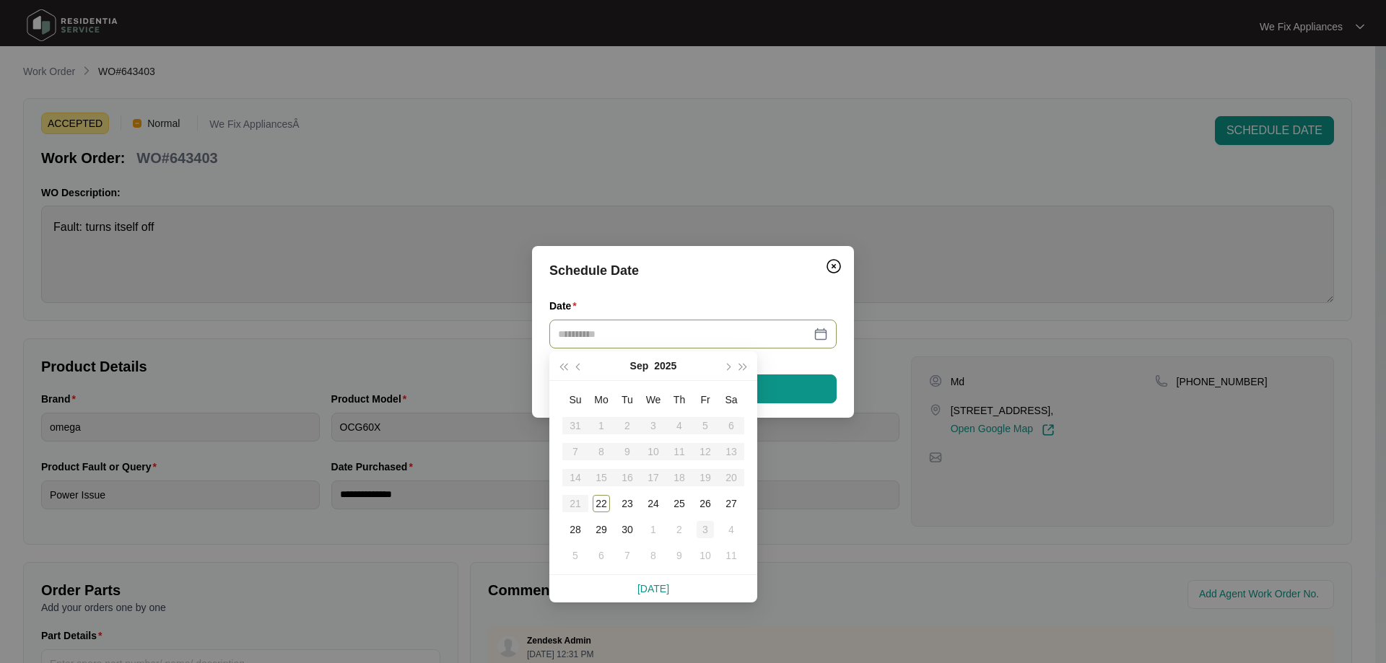
click at [707, 527] on div "3" at bounding box center [705, 529] width 17 height 17
type input "**********"
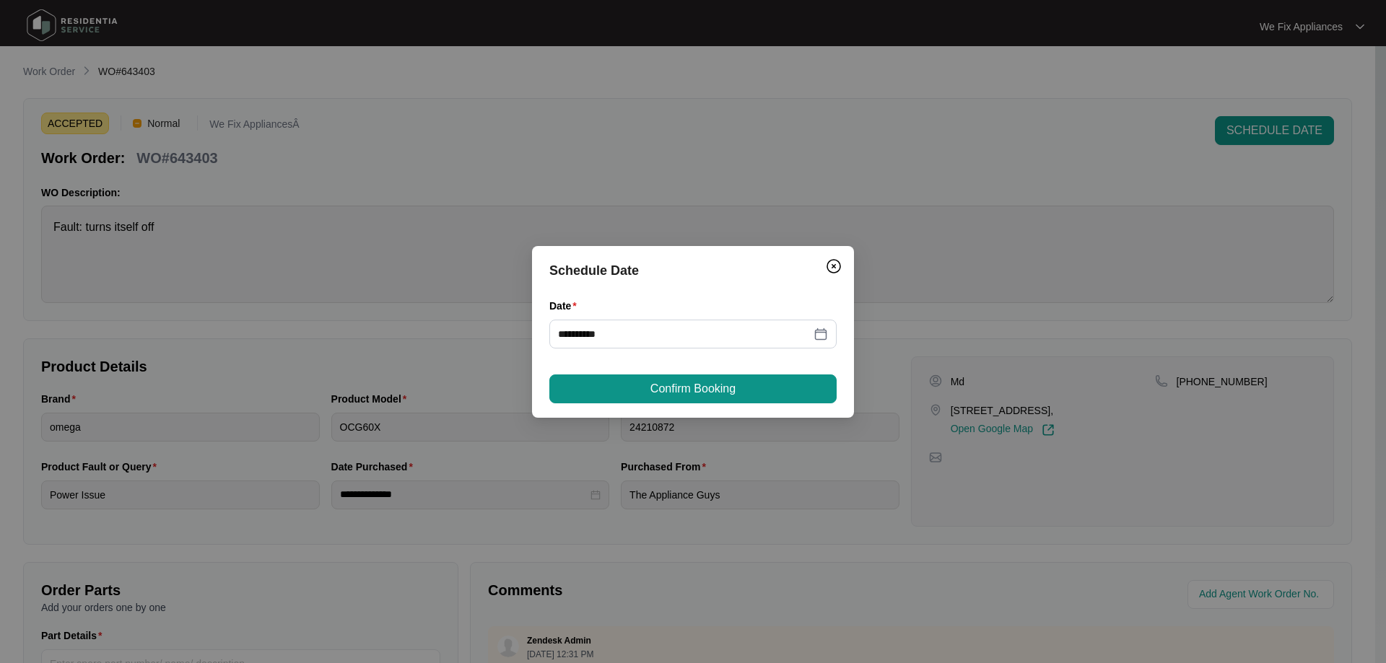
drag, startPoint x: 684, startPoint y: 385, endPoint x: 697, endPoint y: 375, distance: 16.5
click at [684, 385] on span "Confirm Booking" at bounding box center [692, 388] width 85 height 17
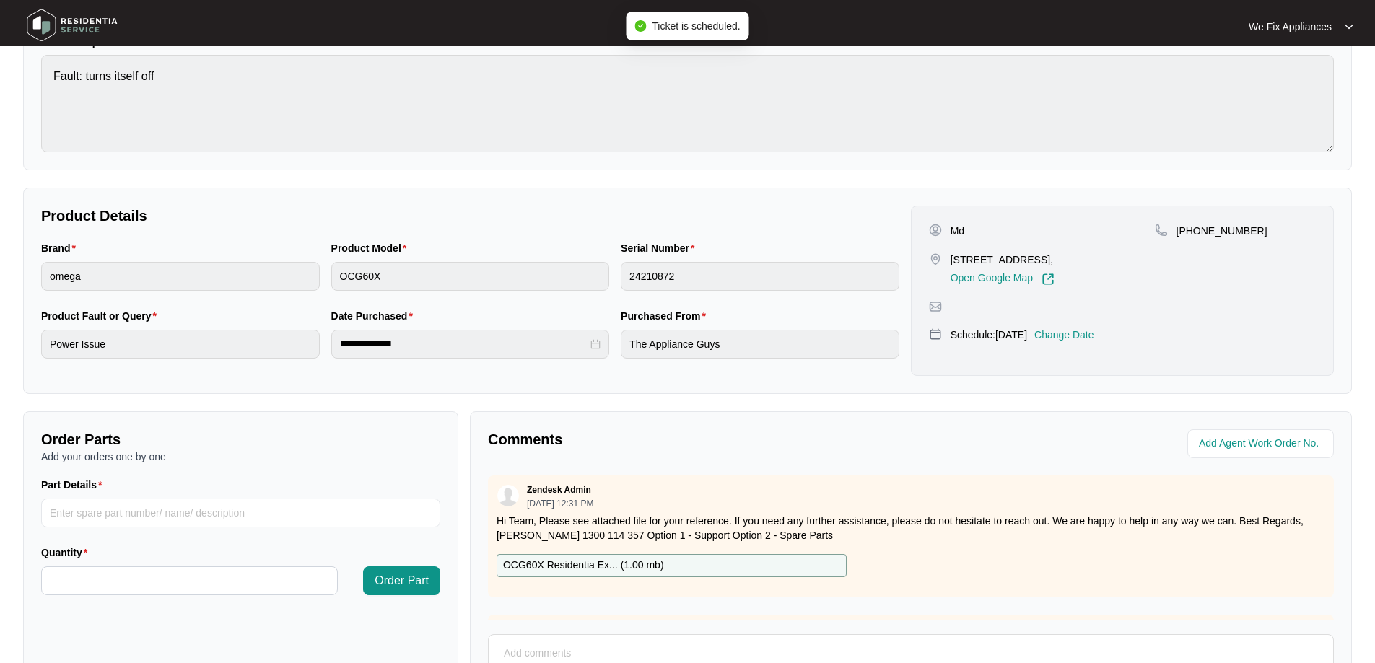
scroll to position [289, 0]
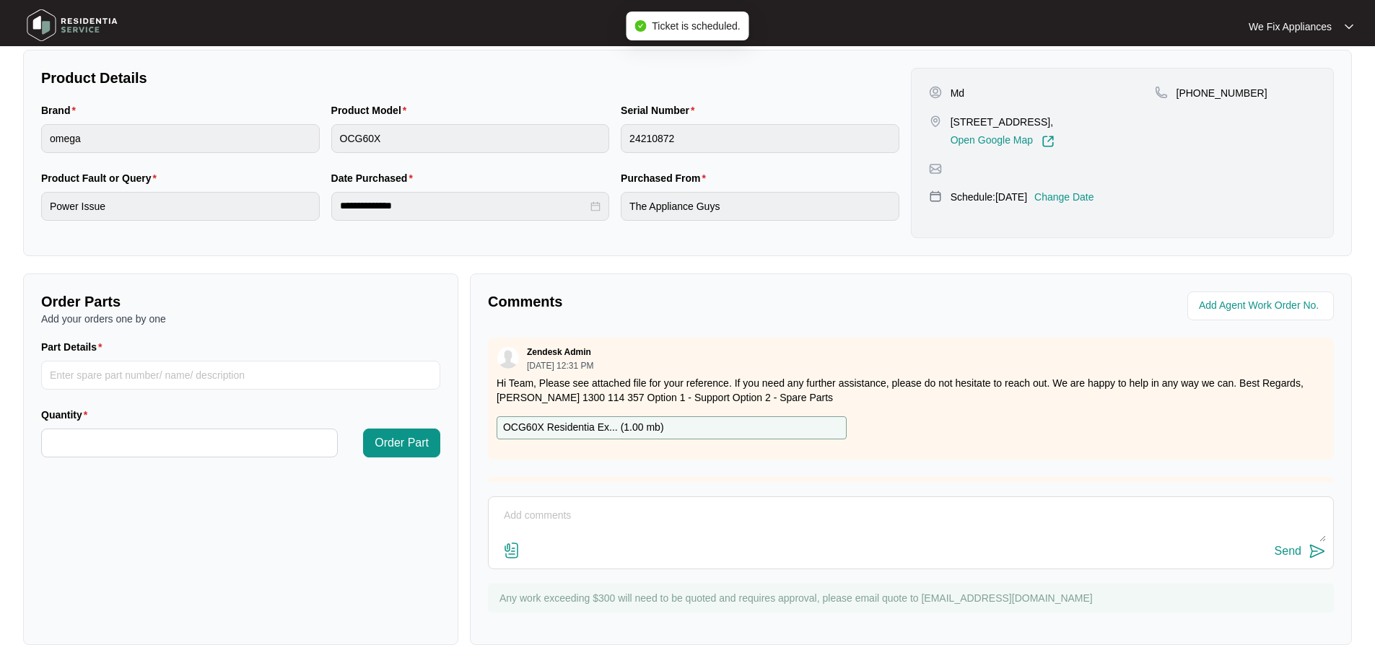
click at [601, 513] on textarea at bounding box center [911, 524] width 830 height 38
type textarea "h"
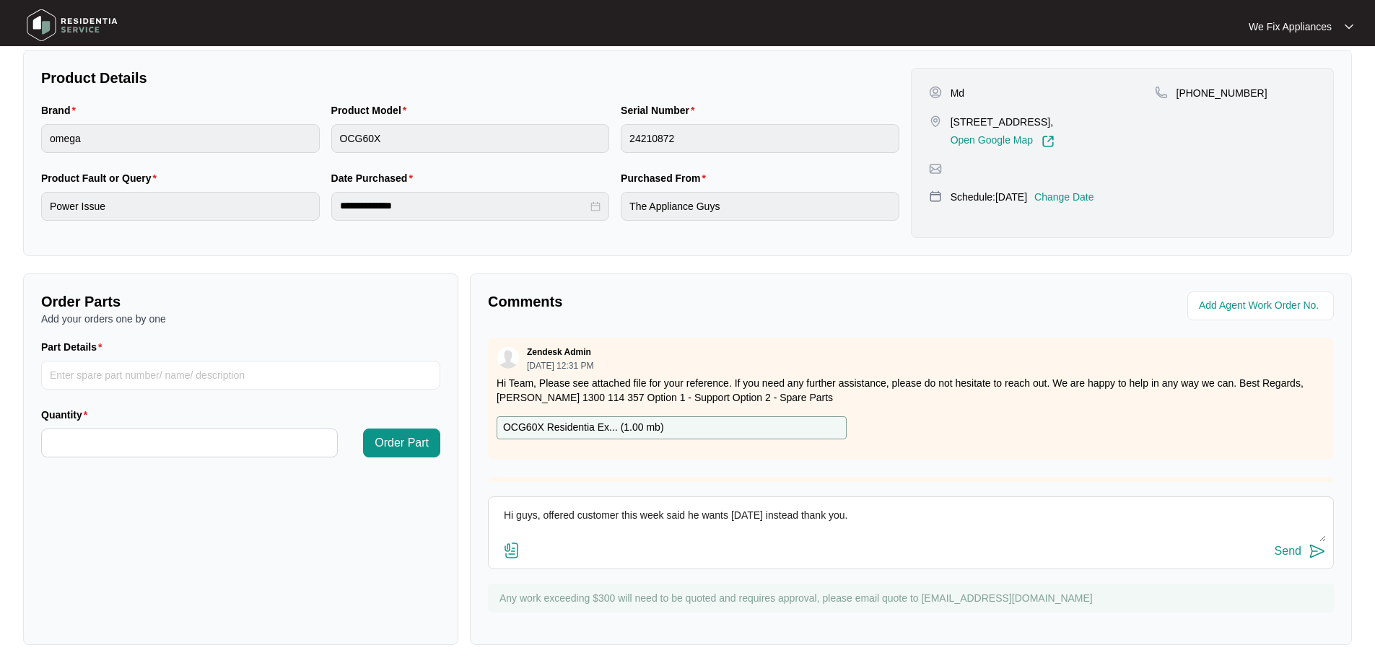
type textarea "Hi guys, offered customer this week said he wants next week friday instead than…"
click at [1294, 548] on div "Send" at bounding box center [1288, 551] width 27 height 13
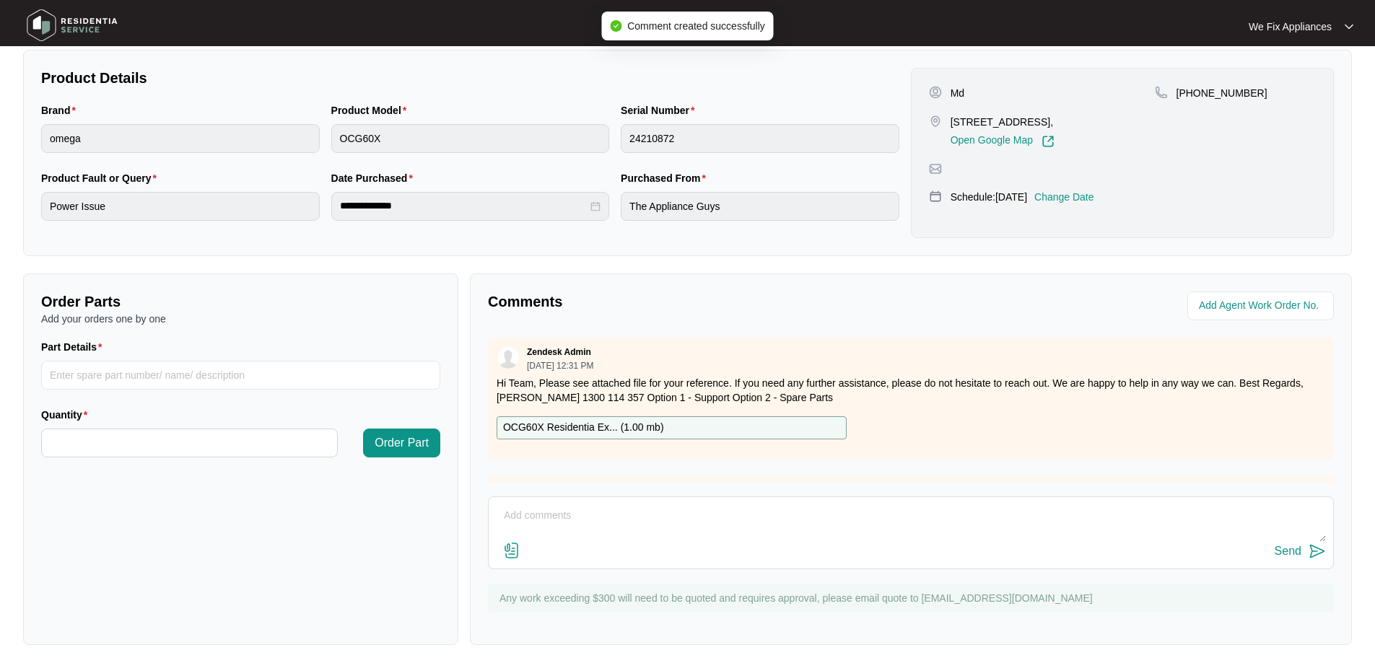
click at [90, 25] on img at bounding box center [72, 25] width 101 height 43
